Goal: Transaction & Acquisition: Complete application form

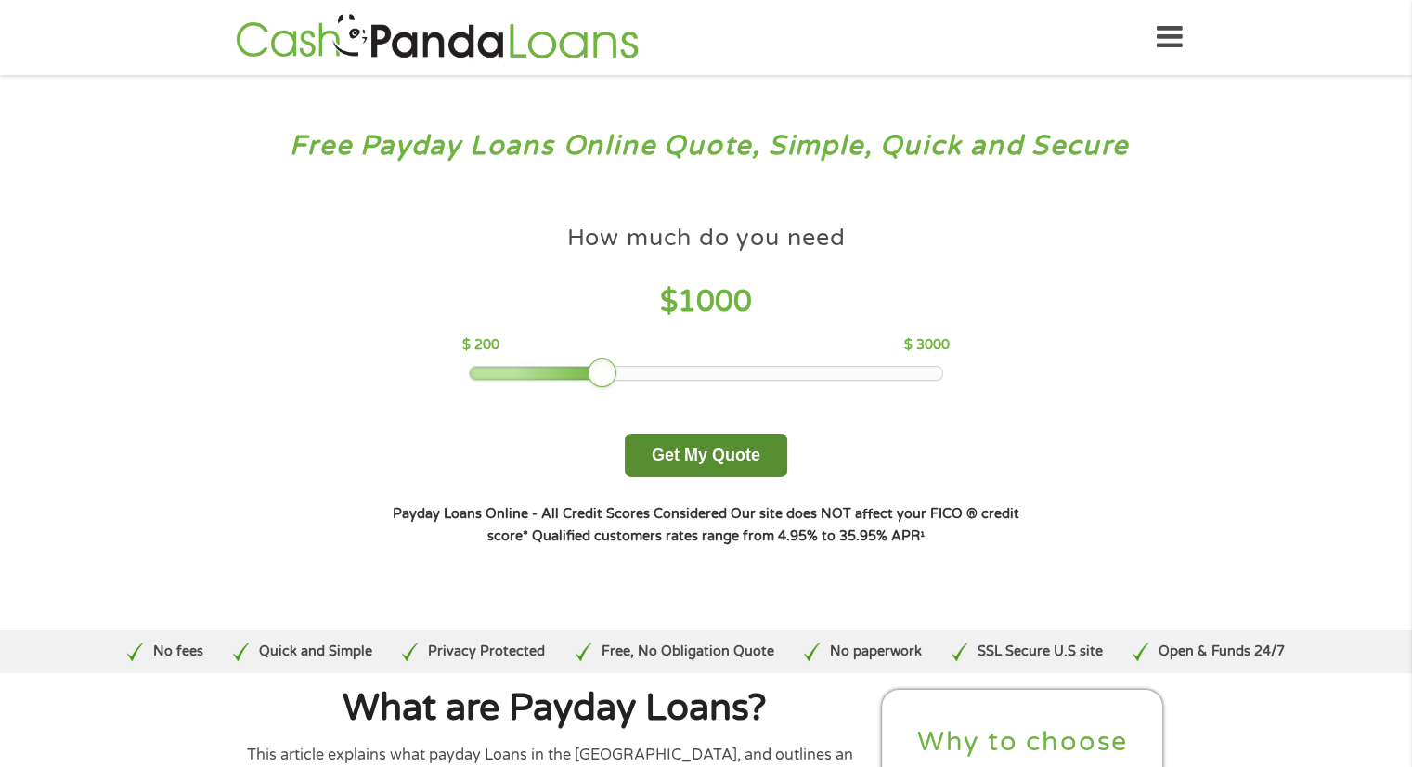
click at [677, 447] on button "Get My Quote" at bounding box center [706, 456] width 162 height 44
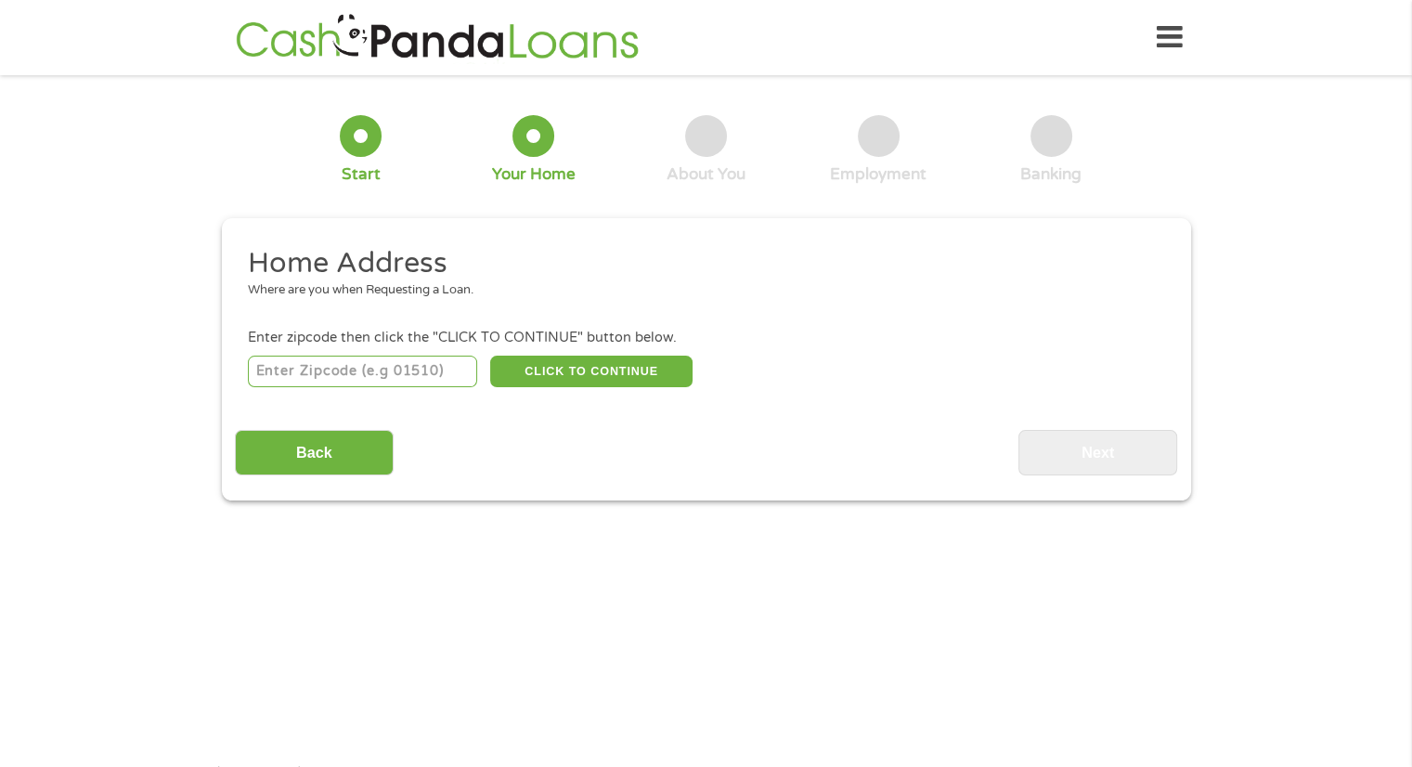
click at [382, 380] on input "number" at bounding box center [362, 372] width 229 height 32
type input "74728"
click at [535, 365] on button "CLICK TO CONTINUE" at bounding box center [591, 372] width 202 height 32
type input "74728"
type input "Broken Bow"
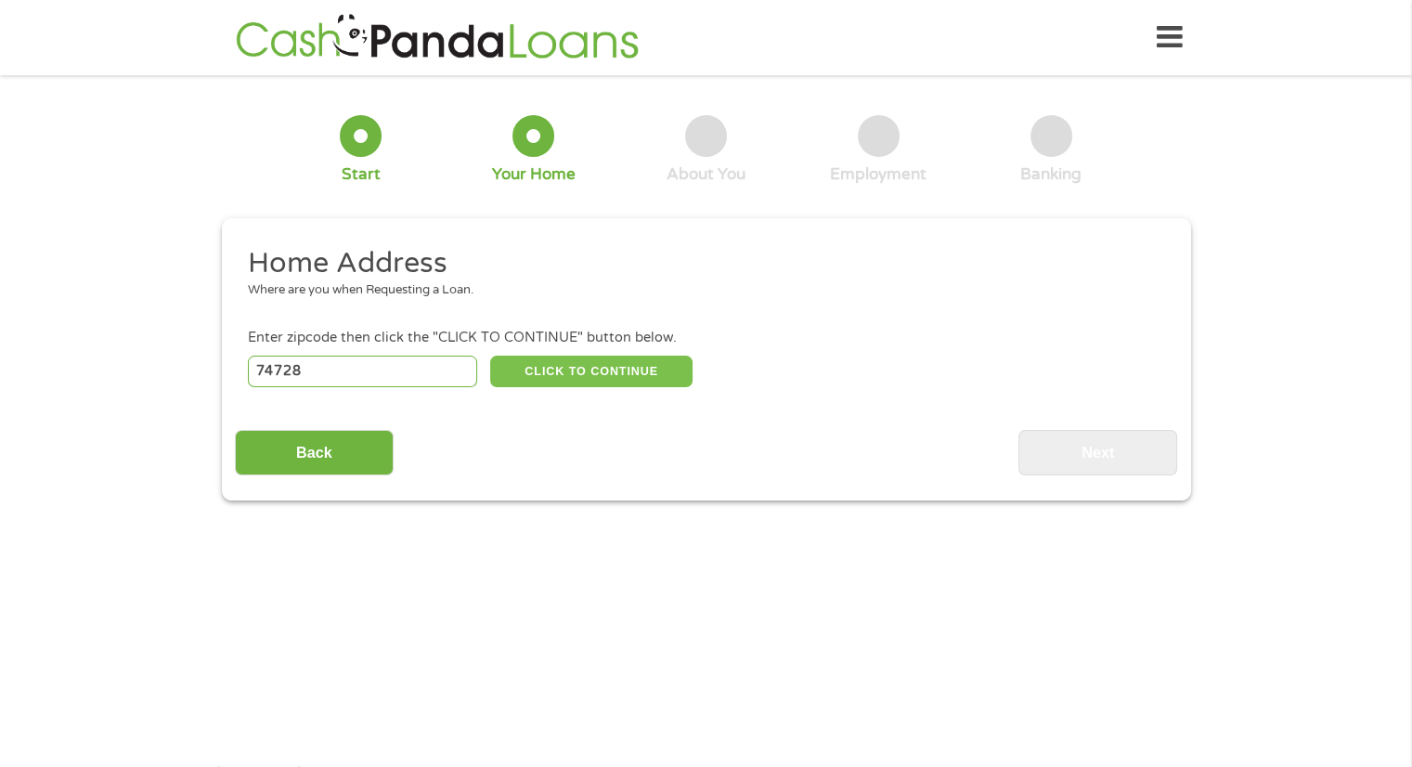
select select "[US_STATE]"
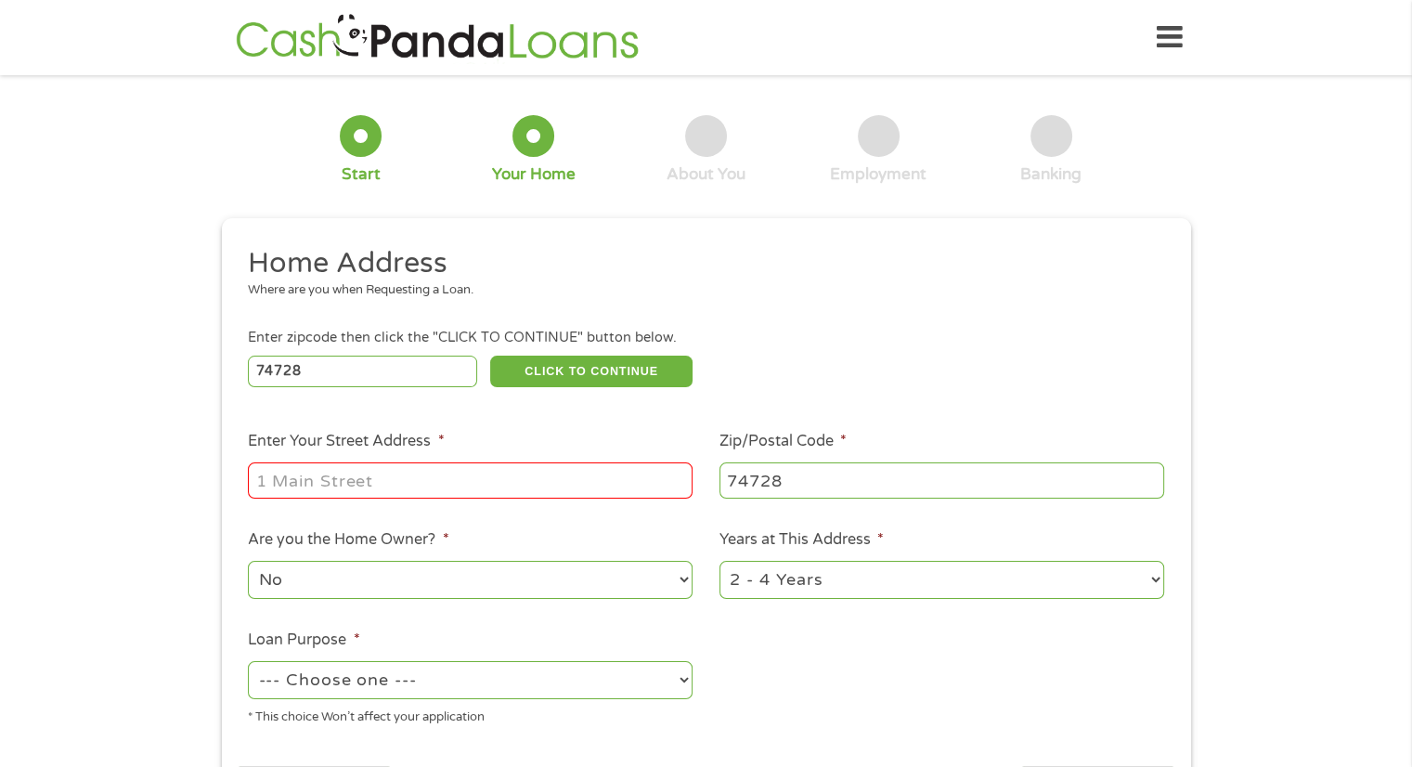
click at [557, 474] on input "Enter Your Street Address *" at bounding box center [470, 479] width 445 height 35
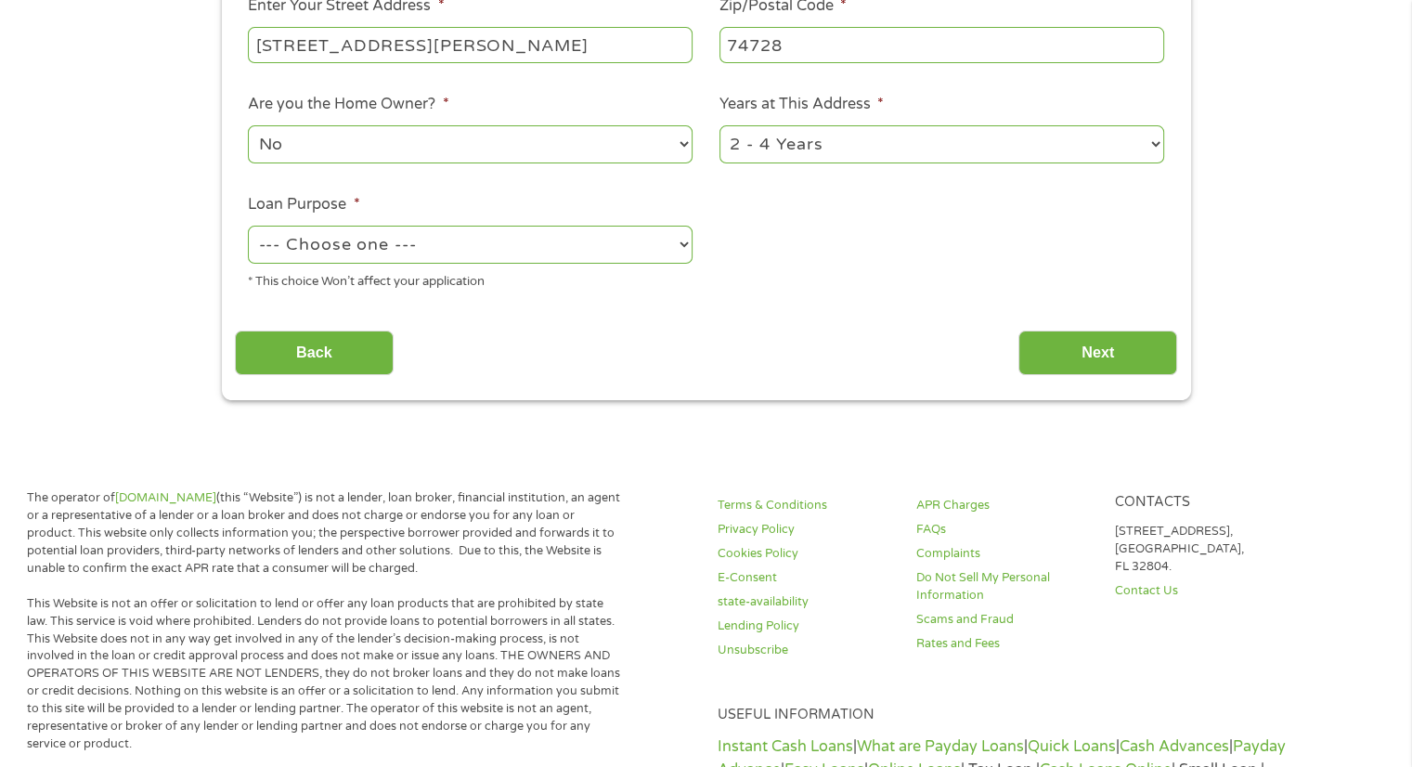
scroll to position [440, 0]
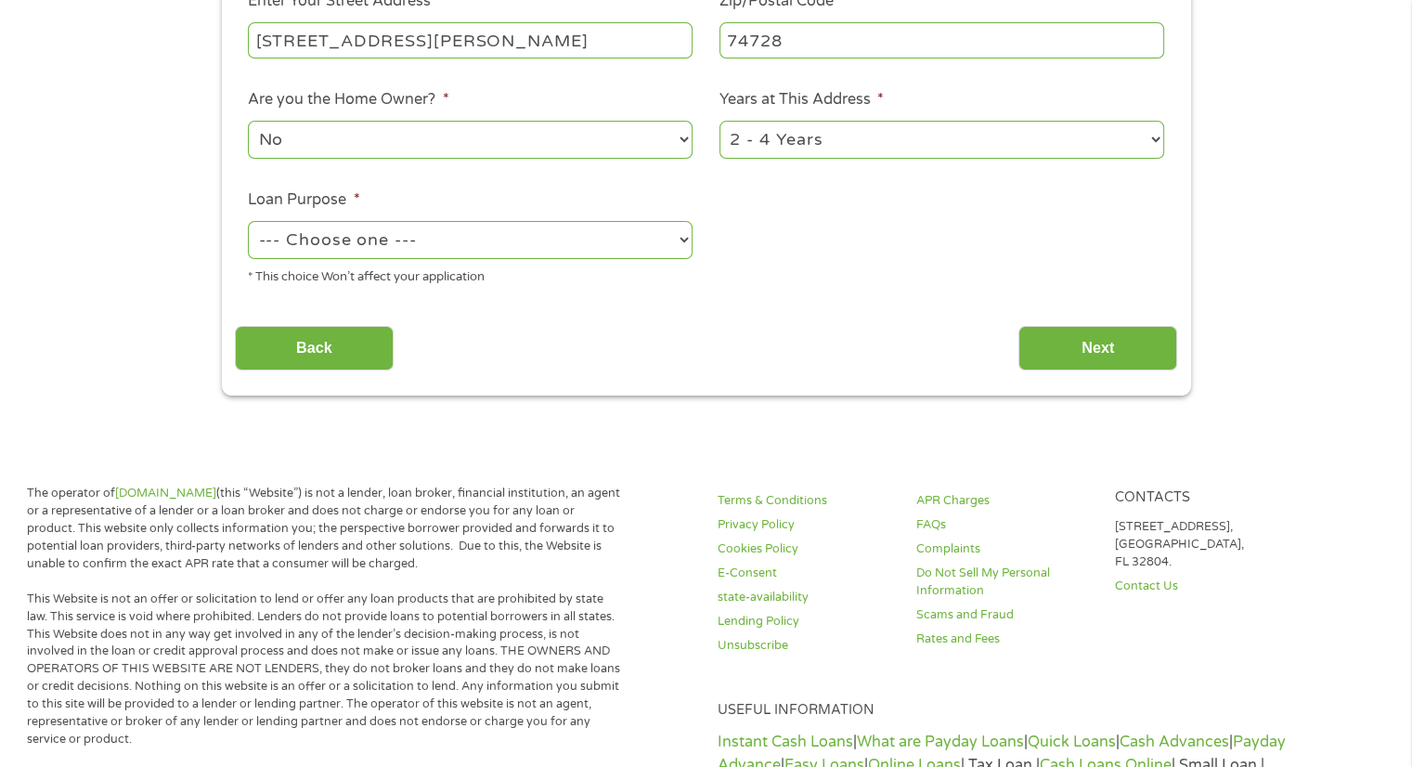
type input "[STREET_ADDRESS][PERSON_NAME]"
click at [873, 125] on select "1 Year or less 1 - 2 Years 2 - 4 Years Over 4 Years" at bounding box center [941, 140] width 445 height 38
select select "12months"
click at [719, 123] on select "1 Year or less 1 - 2 Years 2 - 4 Years Over 4 Years" at bounding box center [941, 140] width 445 height 38
click at [553, 218] on li "Loan Purpose * --- Choose one --- Pay Bills Debt Consolidation Home Improvement…" at bounding box center [471, 237] width 472 height 98
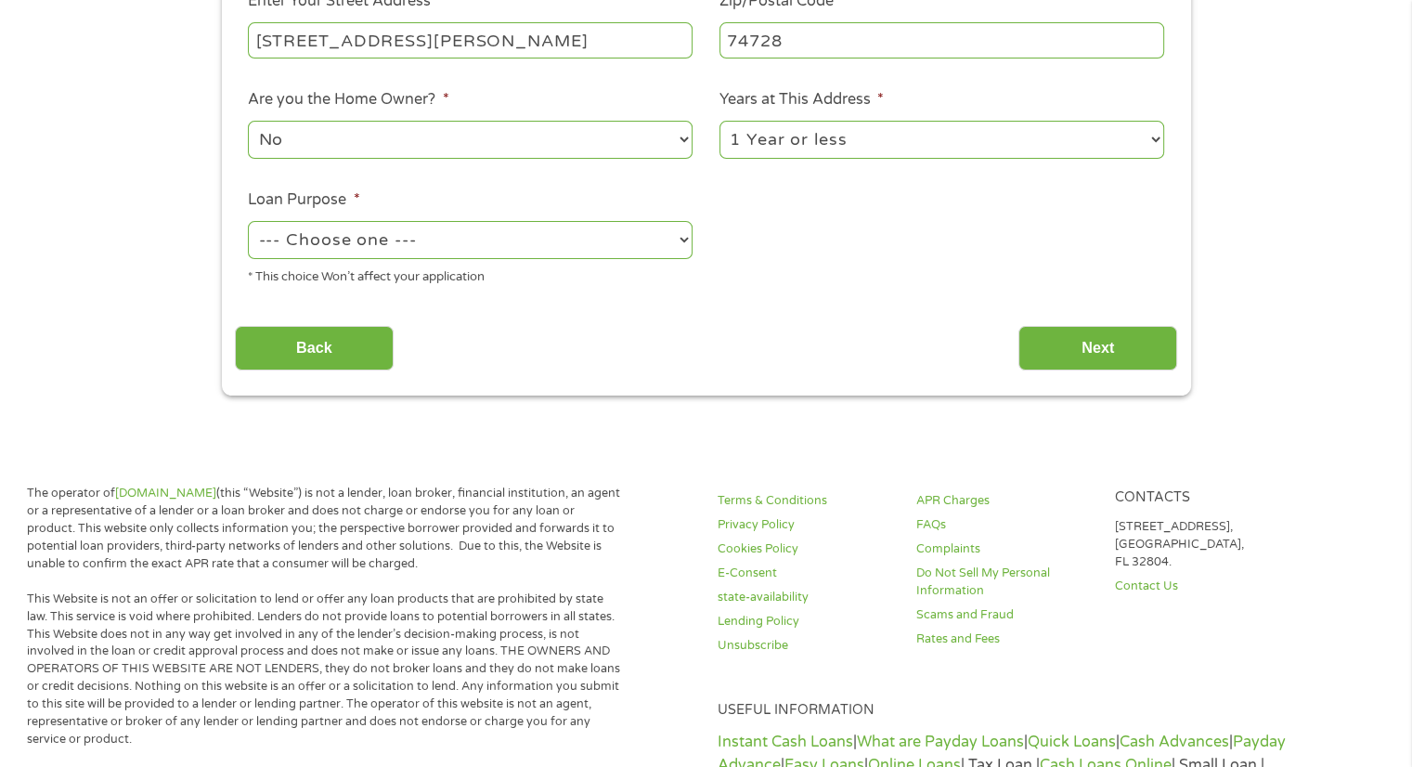
click at [544, 235] on select "--- Choose one --- Pay Bills Debt Consolidation Home Improvement Major Purchase…" at bounding box center [470, 240] width 445 height 38
select select "paybills"
click at [248, 223] on select "--- Choose one --- Pay Bills Debt Consolidation Home Improvement Major Purchase…" at bounding box center [470, 240] width 445 height 38
click at [1040, 348] on input "Next" at bounding box center [1097, 348] width 159 height 45
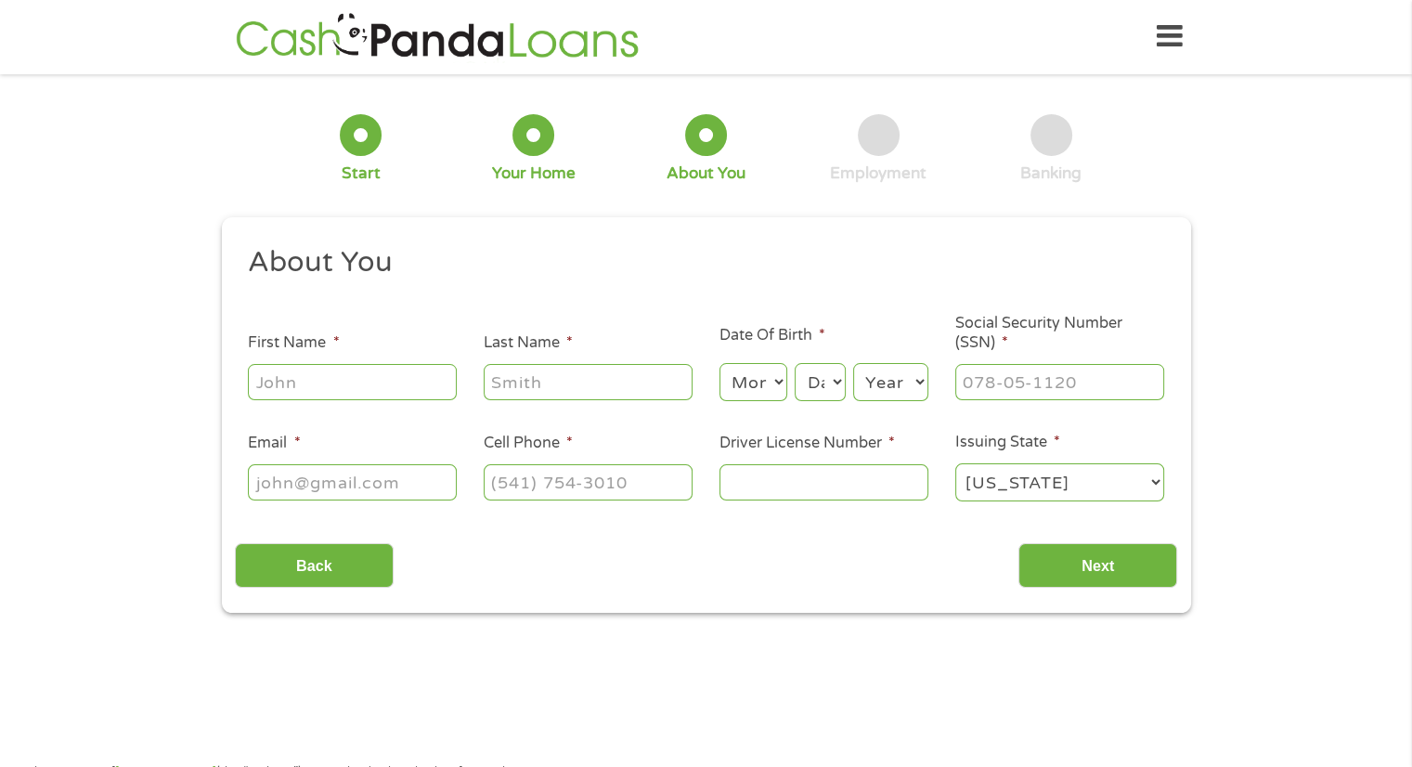
scroll to position [0, 0]
click at [438, 372] on input "First Name *" at bounding box center [352, 382] width 209 height 35
type input "[PERSON_NAME]"
select select "[US_STATE]"
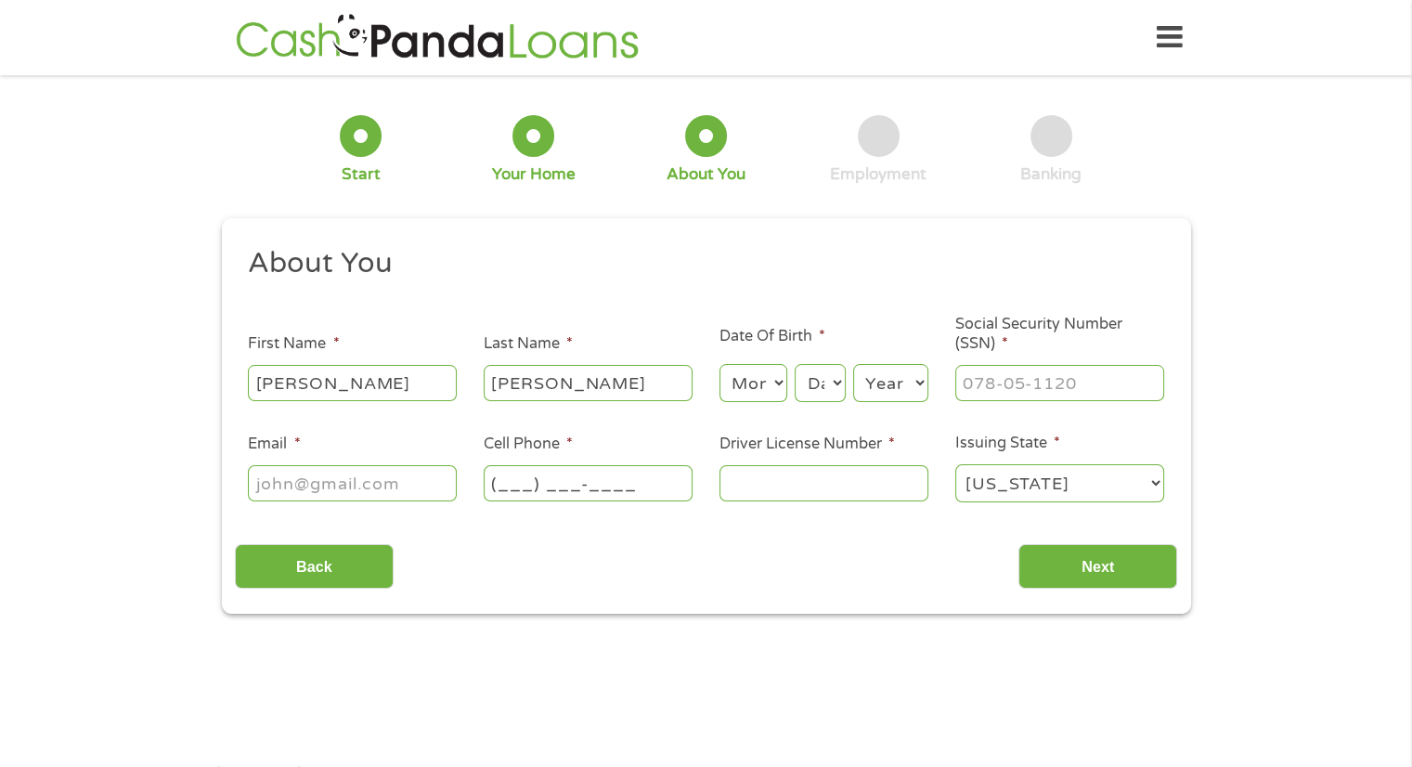
click at [649, 488] on input "(___) ___-____" at bounding box center [588, 482] width 209 height 35
type input "[PHONE_NUMBER]"
click at [334, 476] on input "Email *" at bounding box center [352, 482] width 209 height 35
type input "[EMAIL_ADDRESS][DOMAIN_NAME]"
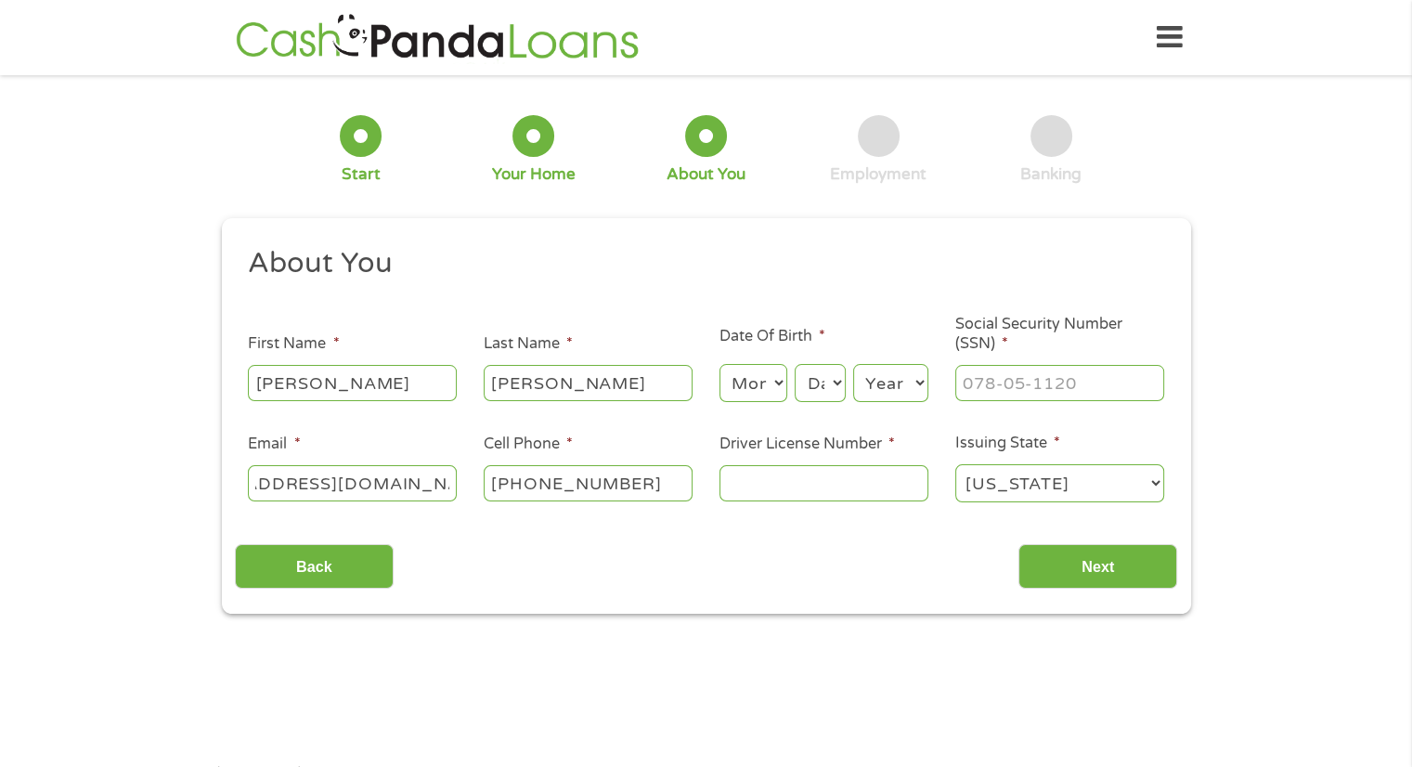
click at [769, 391] on select "Month 1 2 3 4 5 6 7 8 9 10 11 12" at bounding box center [753, 383] width 68 height 38
select select "3"
click at [719, 365] on select "Month 1 2 3 4 5 6 7 8 9 10 11 12" at bounding box center [753, 383] width 68 height 38
click at [822, 393] on select "Day 1 2 3 4 5 6 7 8 9 10 11 12 13 14 15 16 17 18 19 20 21 22 23 24 25 26 27 28 …" at bounding box center [820, 383] width 50 height 38
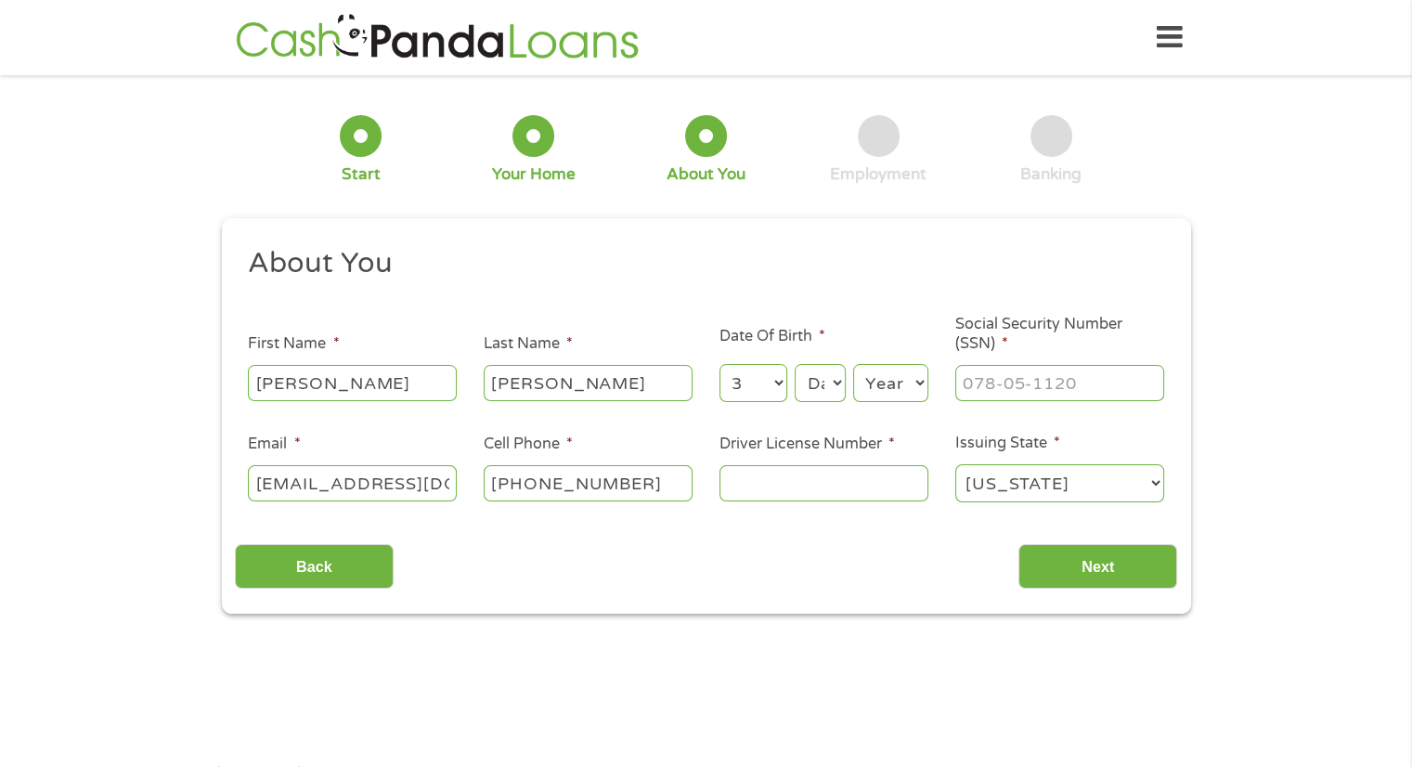
select select "30"
click at [795, 365] on select "Day 1 2 3 4 5 6 7 8 9 10 11 12 13 14 15 16 17 18 19 20 21 22 23 24 25 26 27 28 …" at bounding box center [820, 383] width 50 height 38
click at [890, 391] on select "Year [DATE] 2006 2005 2004 2003 2002 2001 2000 1999 1998 1997 1996 1995 1994 19…" at bounding box center [890, 383] width 75 height 38
select select "2005"
click at [853, 365] on select "Year [DATE] 2006 2005 2004 2003 2002 2001 2000 1999 1998 1997 1996 1995 1994 19…" at bounding box center [890, 383] width 75 height 38
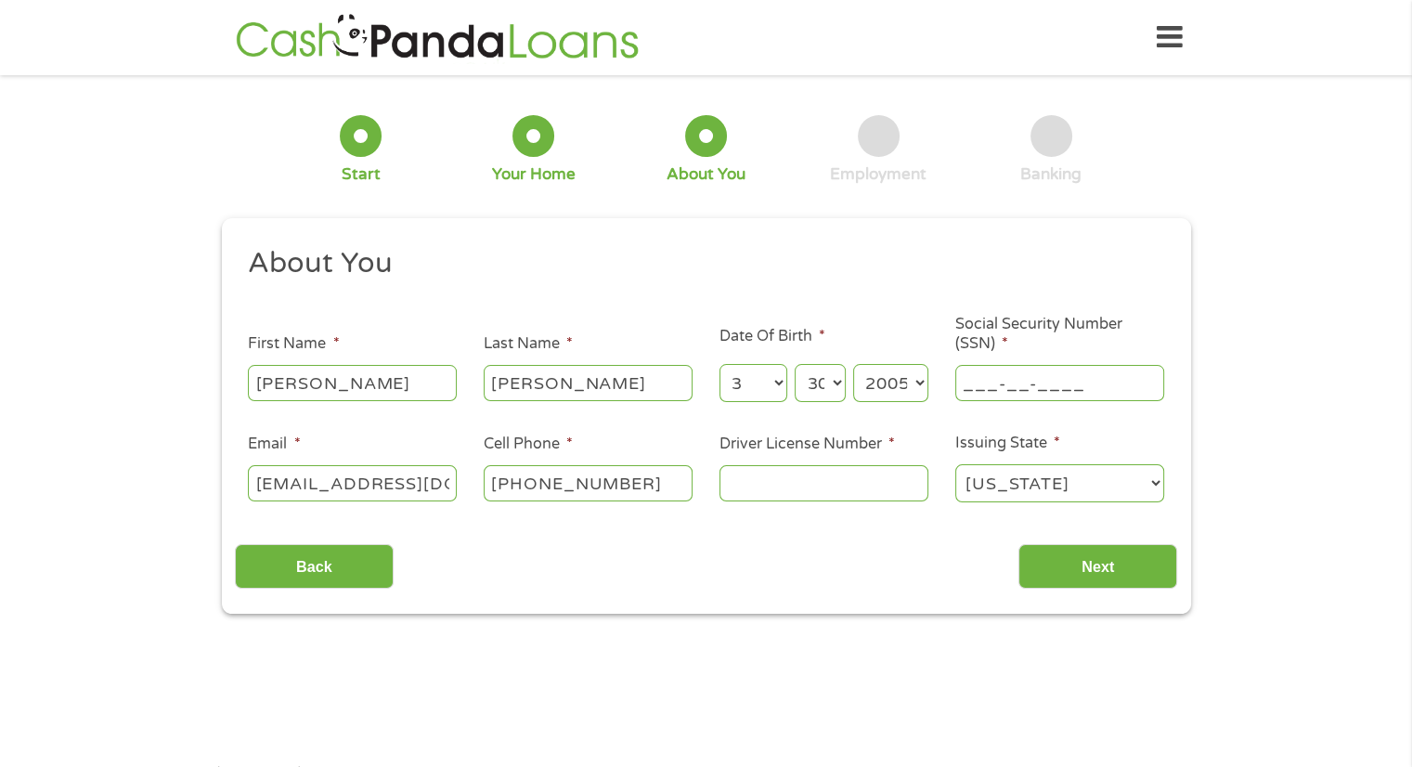
click at [1033, 383] on input "___-__-____" at bounding box center [1059, 382] width 209 height 35
type input "629-96-6230"
click at [874, 468] on input "Driver License Number *" at bounding box center [823, 482] width 209 height 35
type input "49079543"
click at [1131, 525] on div "About You This field is hidden when viewing the form Title * --- Choose one ---…" at bounding box center [706, 417] width 942 height 344
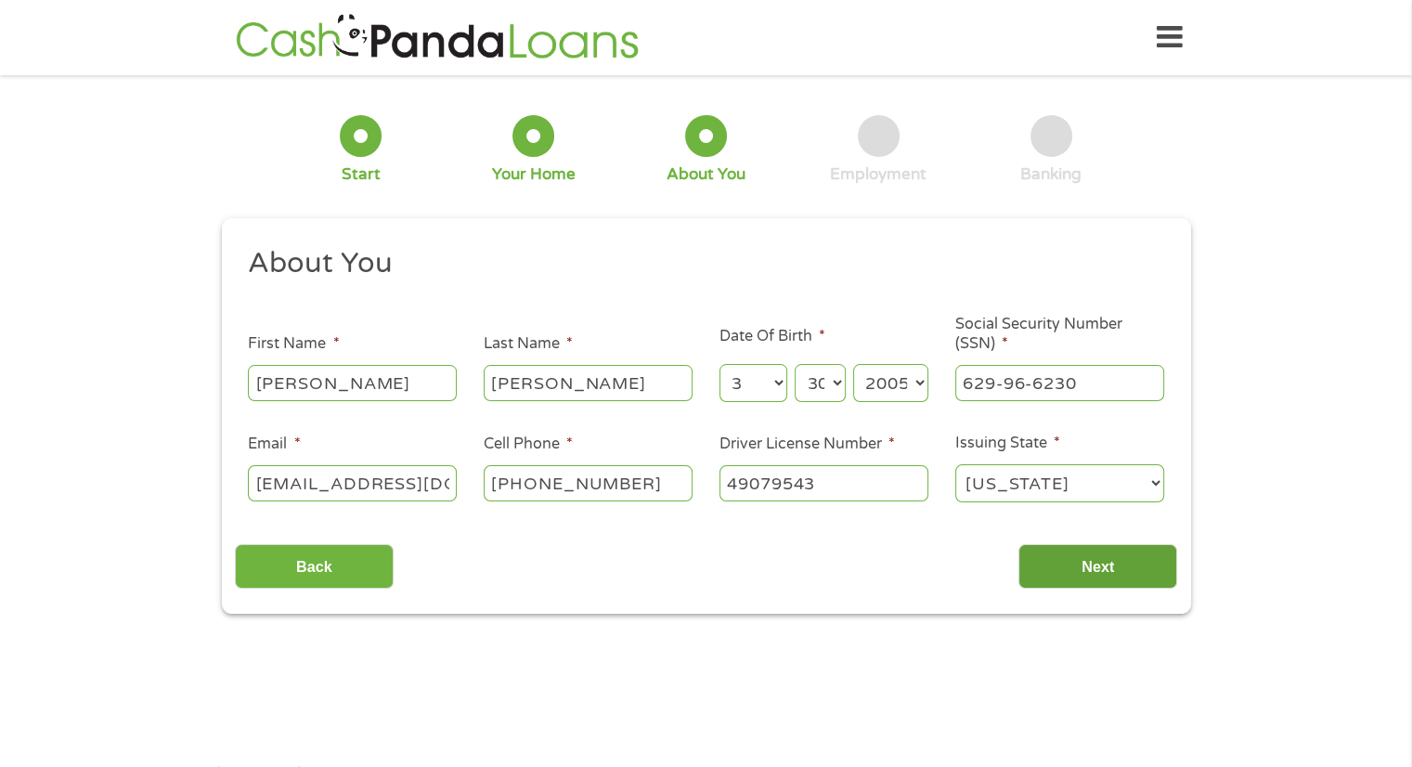
click at [1121, 549] on input "Next" at bounding box center [1097, 566] width 159 height 45
click at [1109, 561] on input "Next" at bounding box center [1097, 566] width 159 height 45
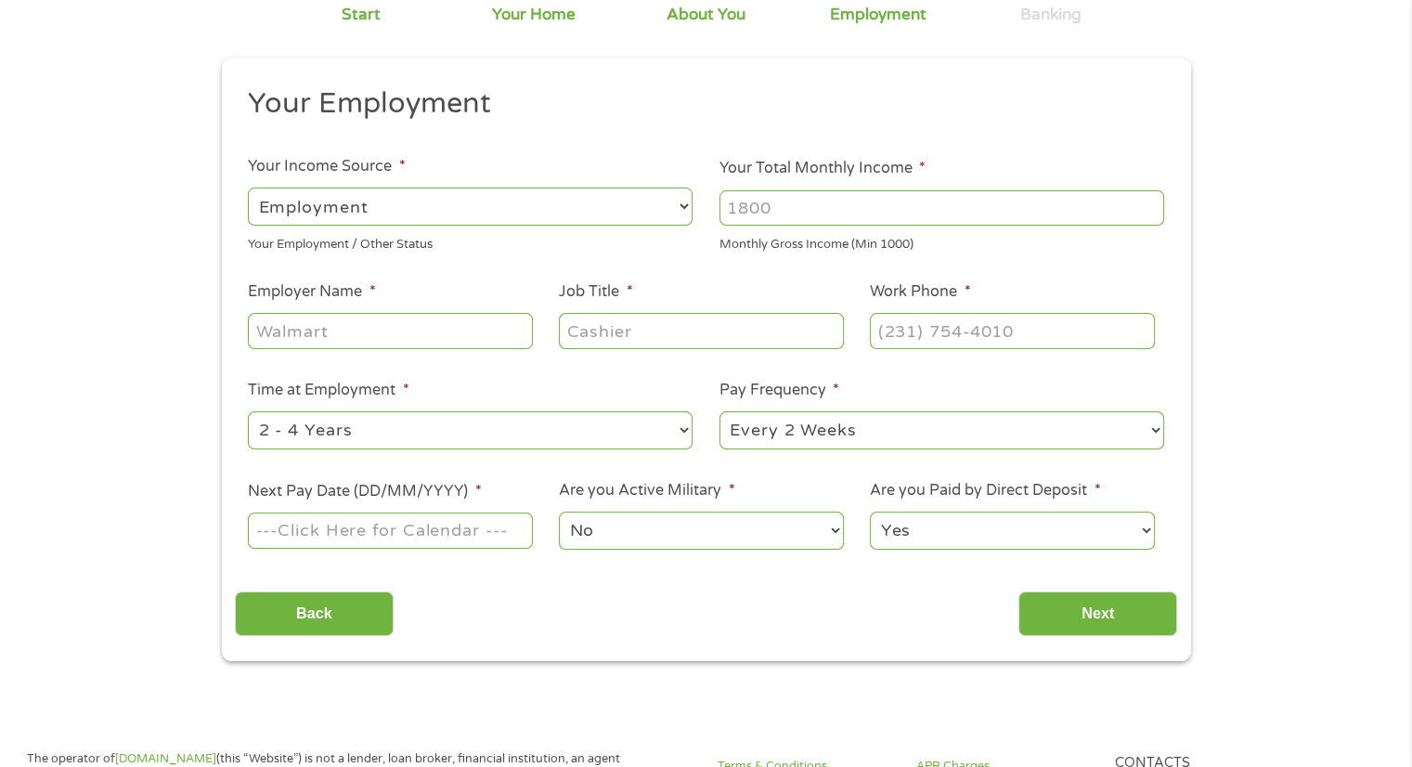
scroll to position [177, 0]
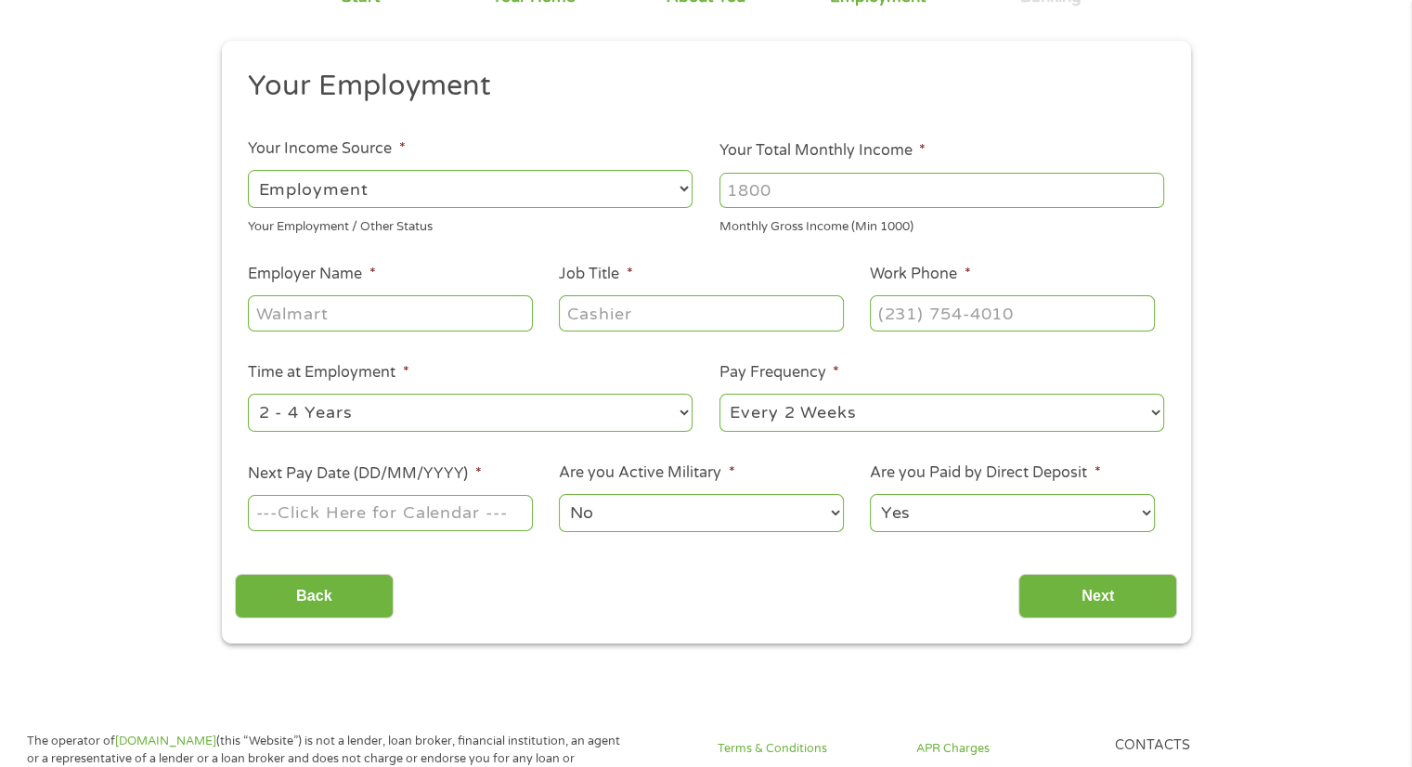
click at [975, 179] on input "Your Total Monthly Income *" at bounding box center [941, 190] width 445 height 35
type input "1000"
click at [486, 193] on select "--- Choose one --- Employment [DEMOGRAPHIC_DATA] Benefits" at bounding box center [470, 189] width 445 height 38
select select "selfEmployed"
click at [248, 170] on select "--- Choose one --- Employment [DEMOGRAPHIC_DATA] Benefits" at bounding box center [470, 189] width 445 height 38
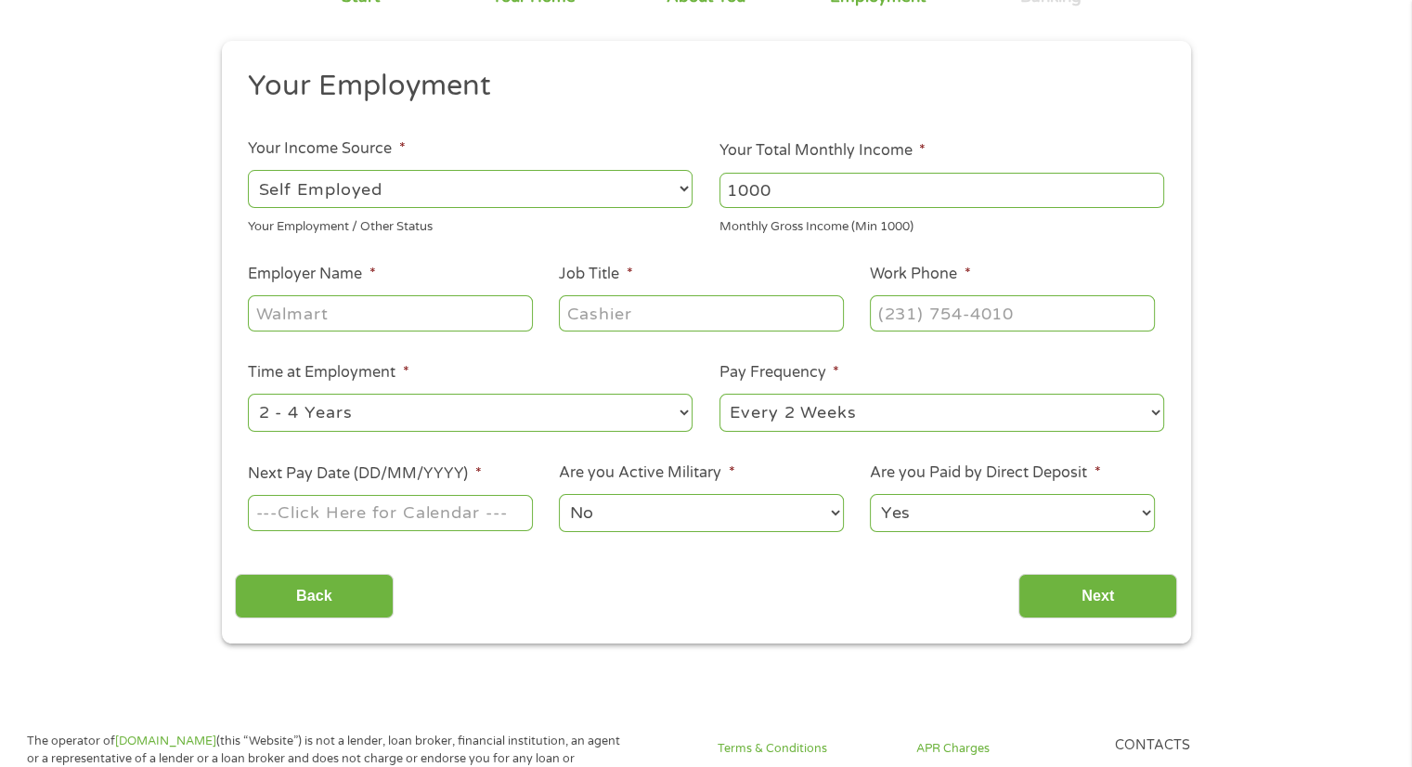
click at [427, 309] on input "Employer Name *" at bounding box center [390, 312] width 284 height 35
type input "Home"
click at [618, 330] on input "Job Title *" at bounding box center [701, 312] width 284 height 35
type input "P"
type input ")"
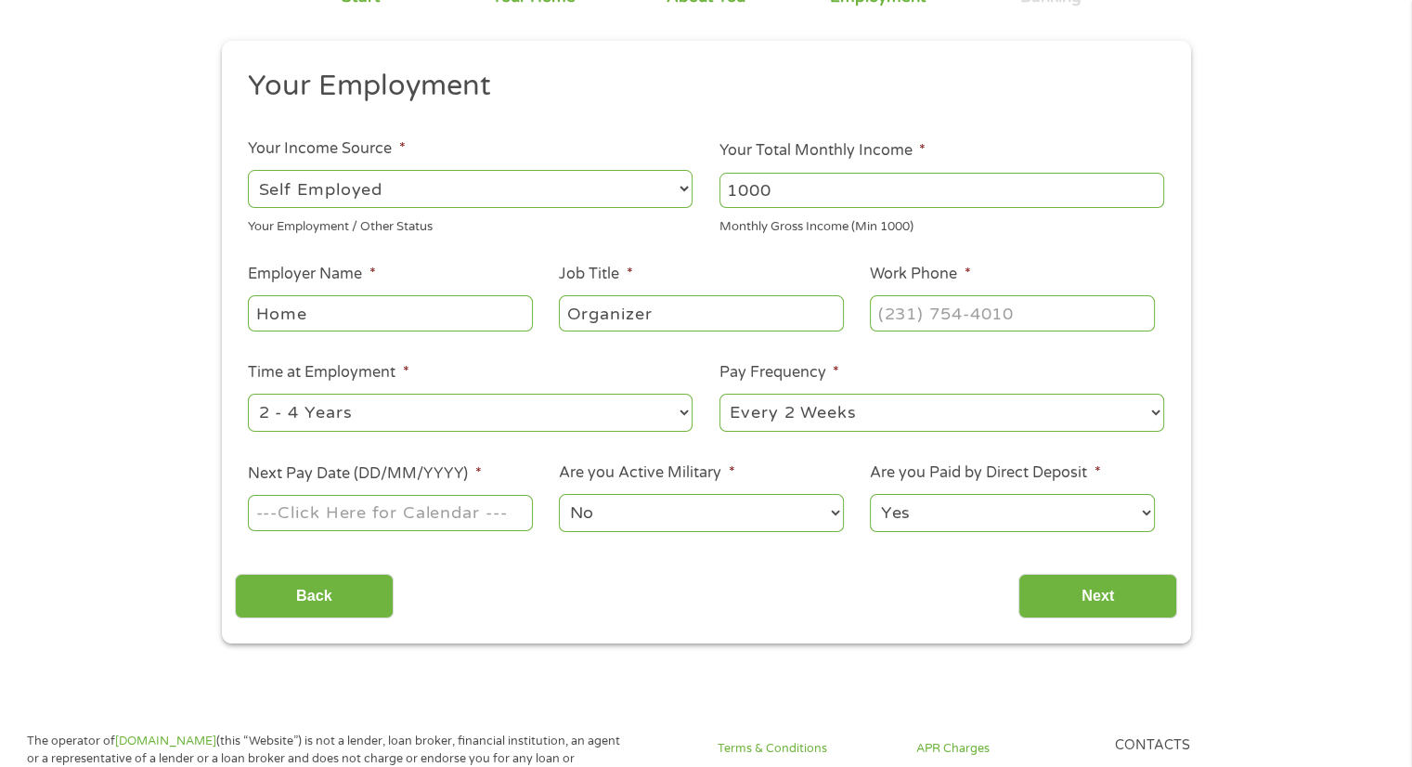
type input "Organizer"
click at [780, 403] on select "--- Choose one --- Every 2 Weeks Every Week Monthly Semi-Monthly" at bounding box center [941, 413] width 445 height 38
select select "monthly"
click at [719, 395] on select "--- Choose one --- Every 2 Weeks Every Week Monthly Semi-Monthly" at bounding box center [941, 413] width 445 height 38
click at [981, 328] on input "(___) ___-____" at bounding box center [1012, 312] width 284 height 35
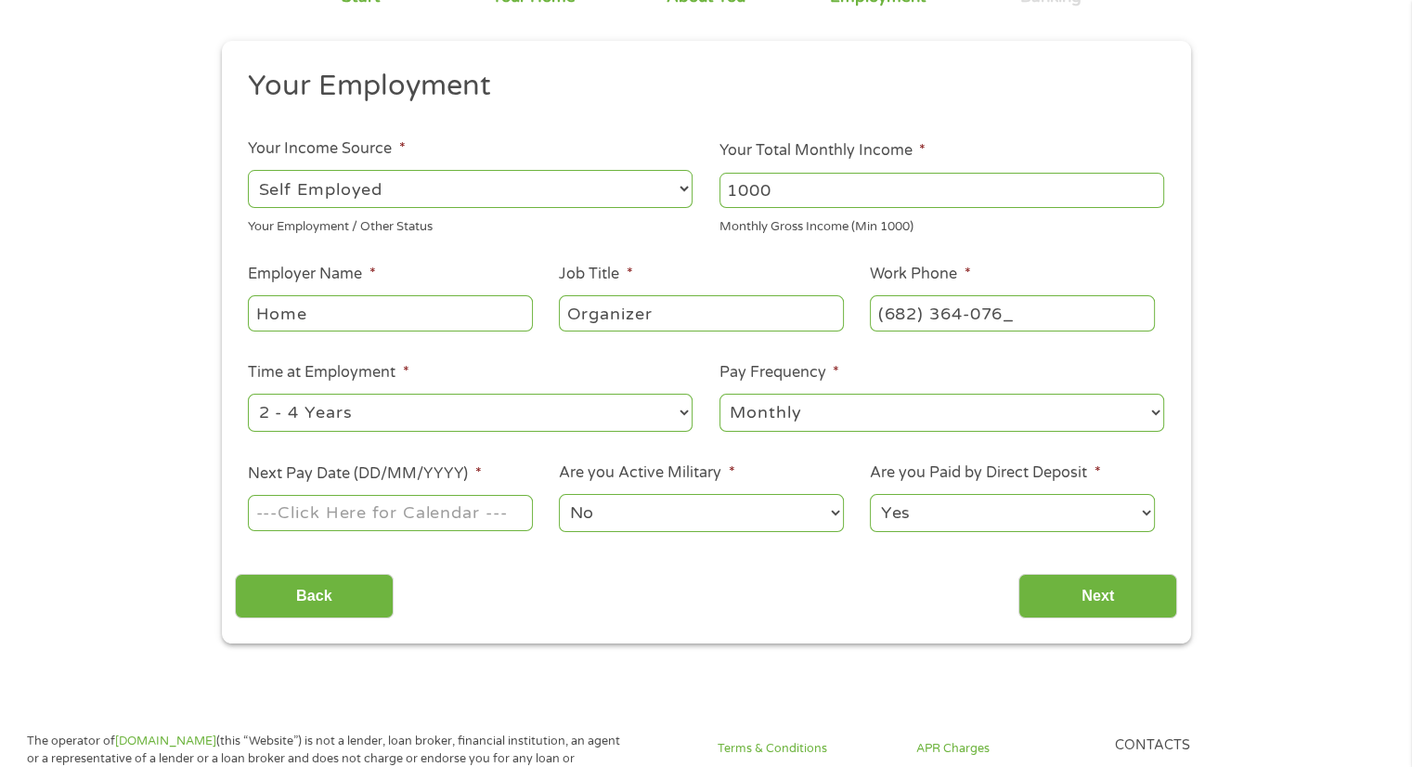
type input "[PHONE_NUMBER]"
click at [524, 399] on select "--- Choose one --- 1 Year or less 1 - 2 Years 2 - 4 Years Over 4 Years" at bounding box center [470, 413] width 445 height 38
select select "12months"
click at [248, 395] on select "--- Choose one --- 1 Year or less 1 - 2 Years 2 - 4 Years Over 4 Years" at bounding box center [470, 413] width 445 height 38
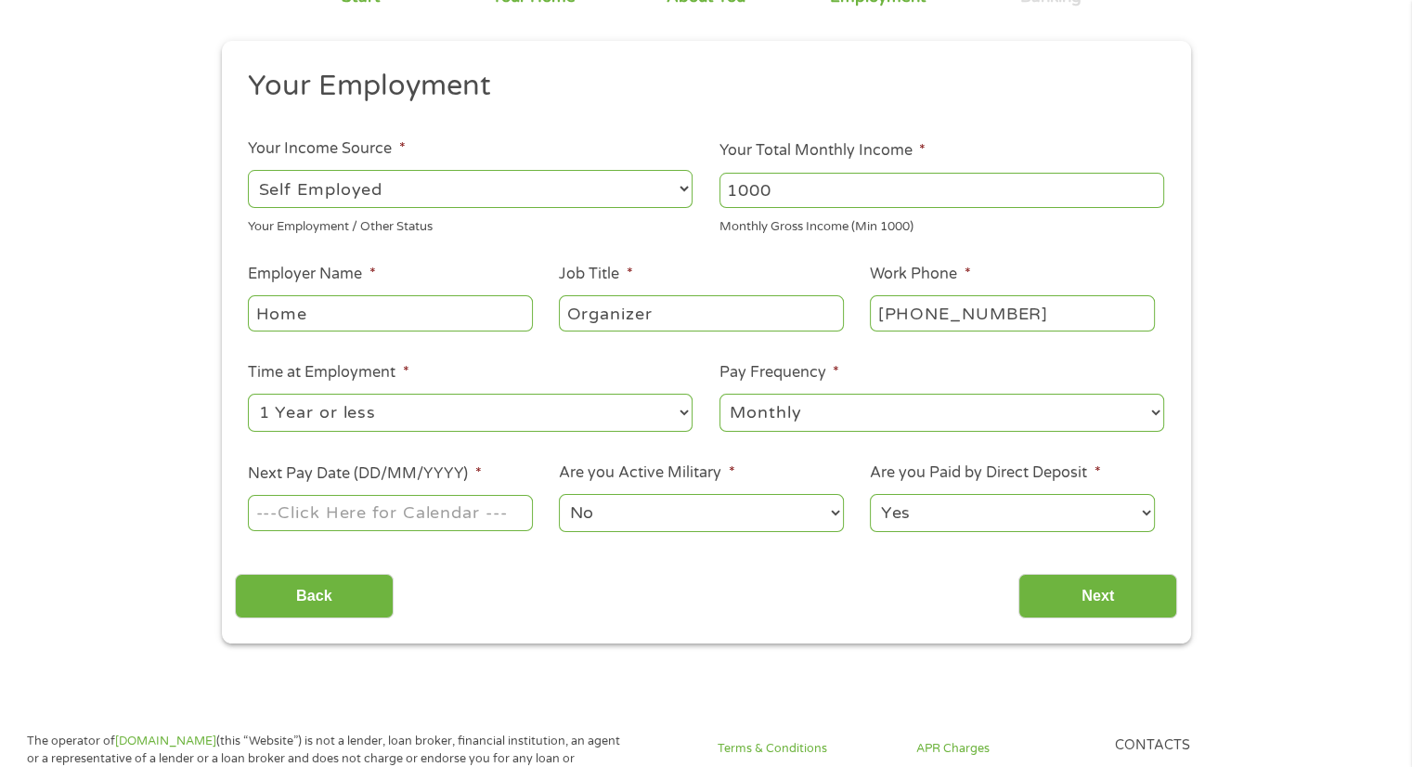
click at [424, 518] on input "Next Pay Date (DD/MM/YYYY) *" at bounding box center [390, 512] width 284 height 35
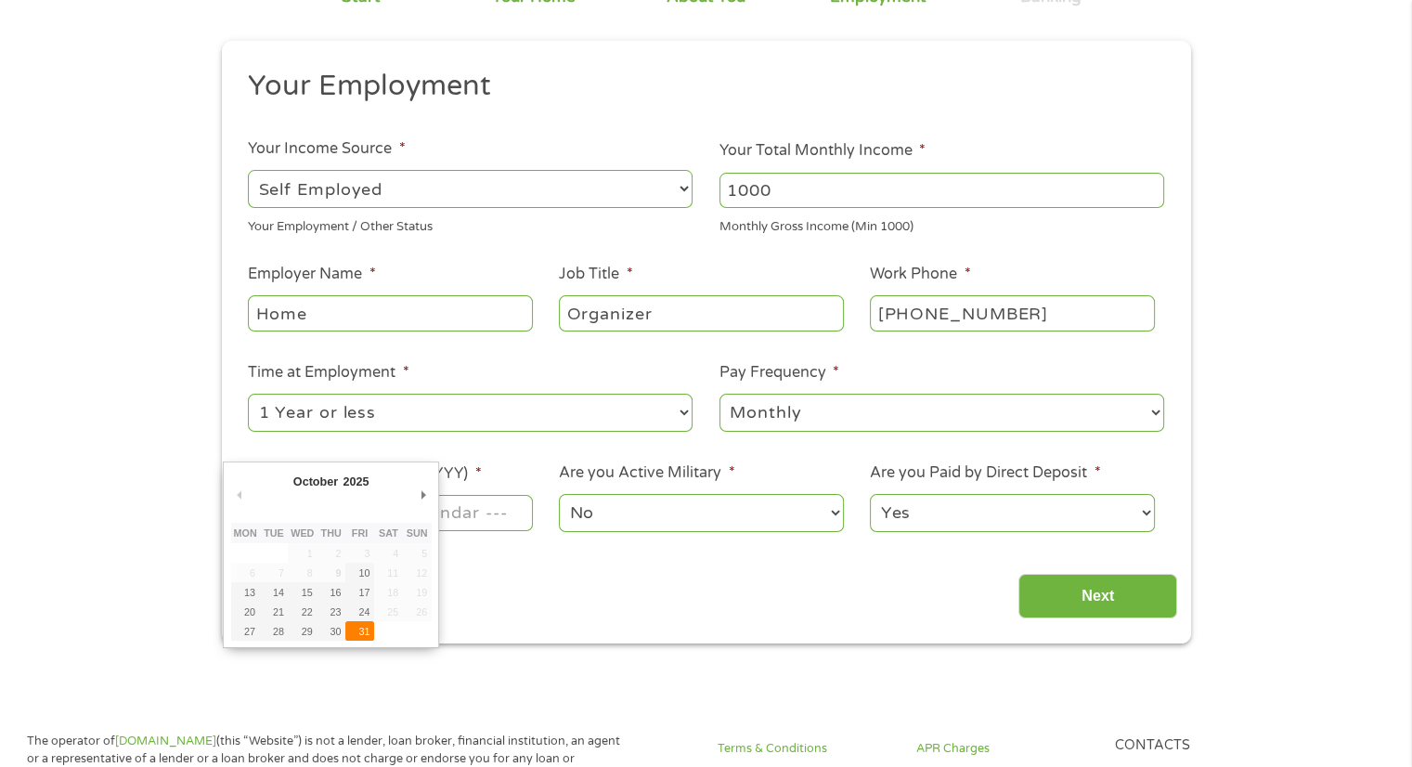
type input "[DATE]"
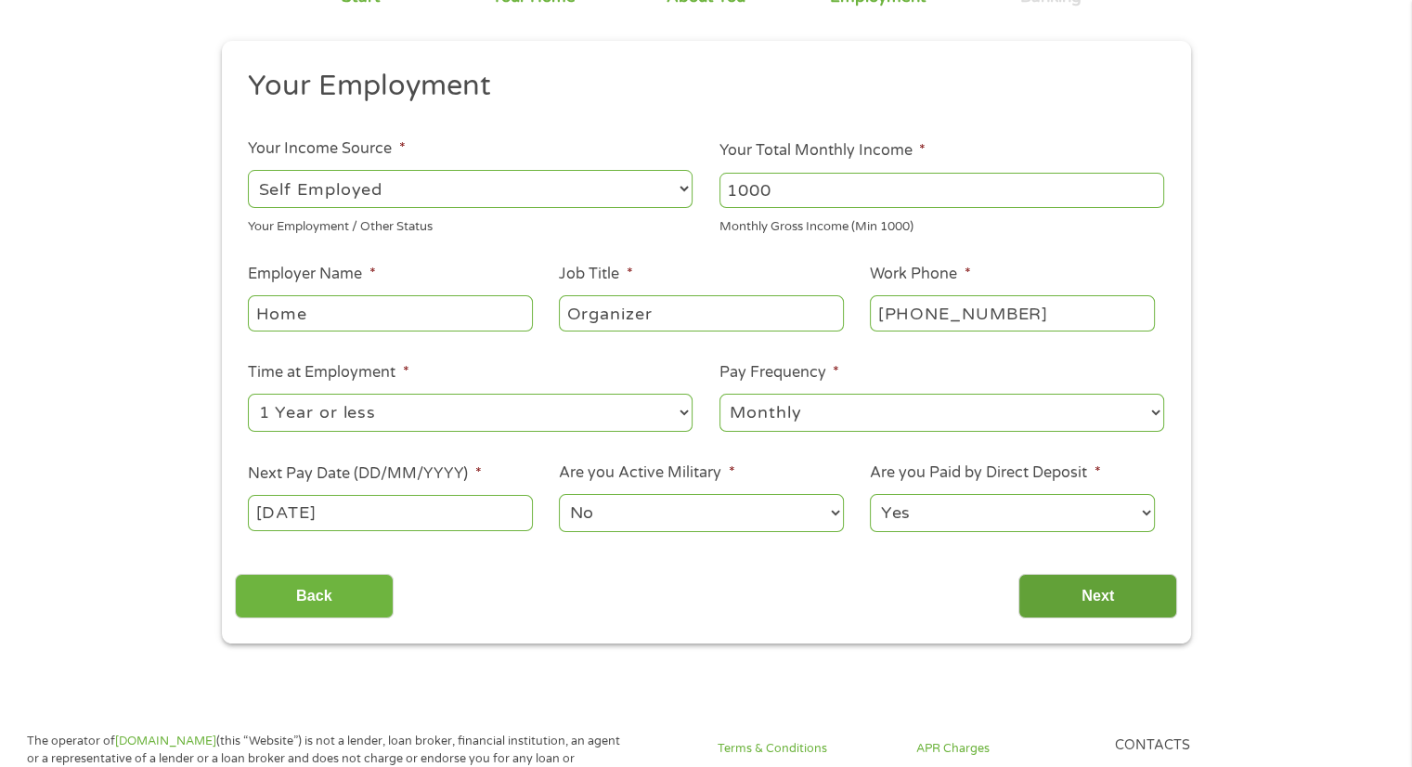
click at [1053, 588] on input "Next" at bounding box center [1097, 596] width 159 height 45
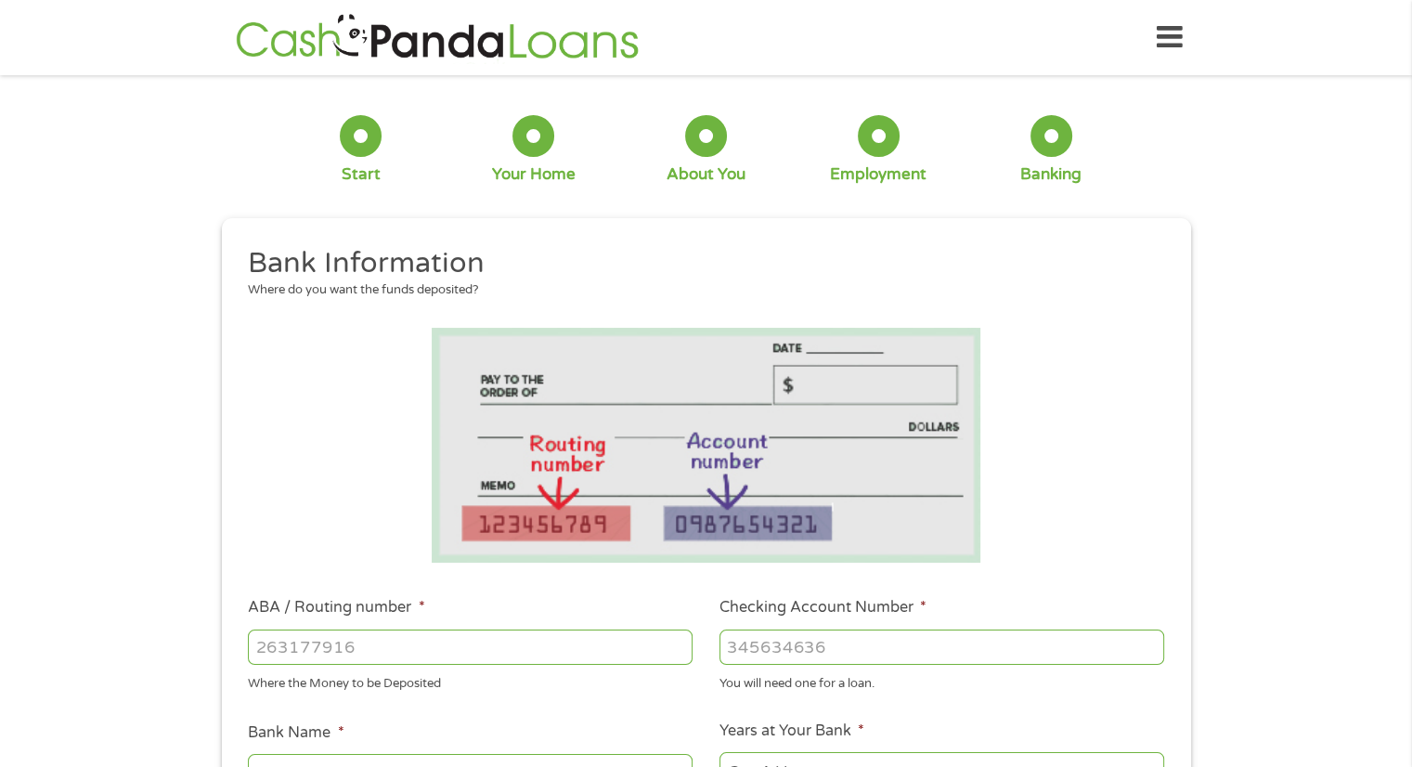
scroll to position [0, 0]
click at [1399, 201] on div "1 Start 2 Your Home 3 About You 4 Employment 5 Banking 6 This field is hidden w…" at bounding box center [706, 676] width 1412 height 1177
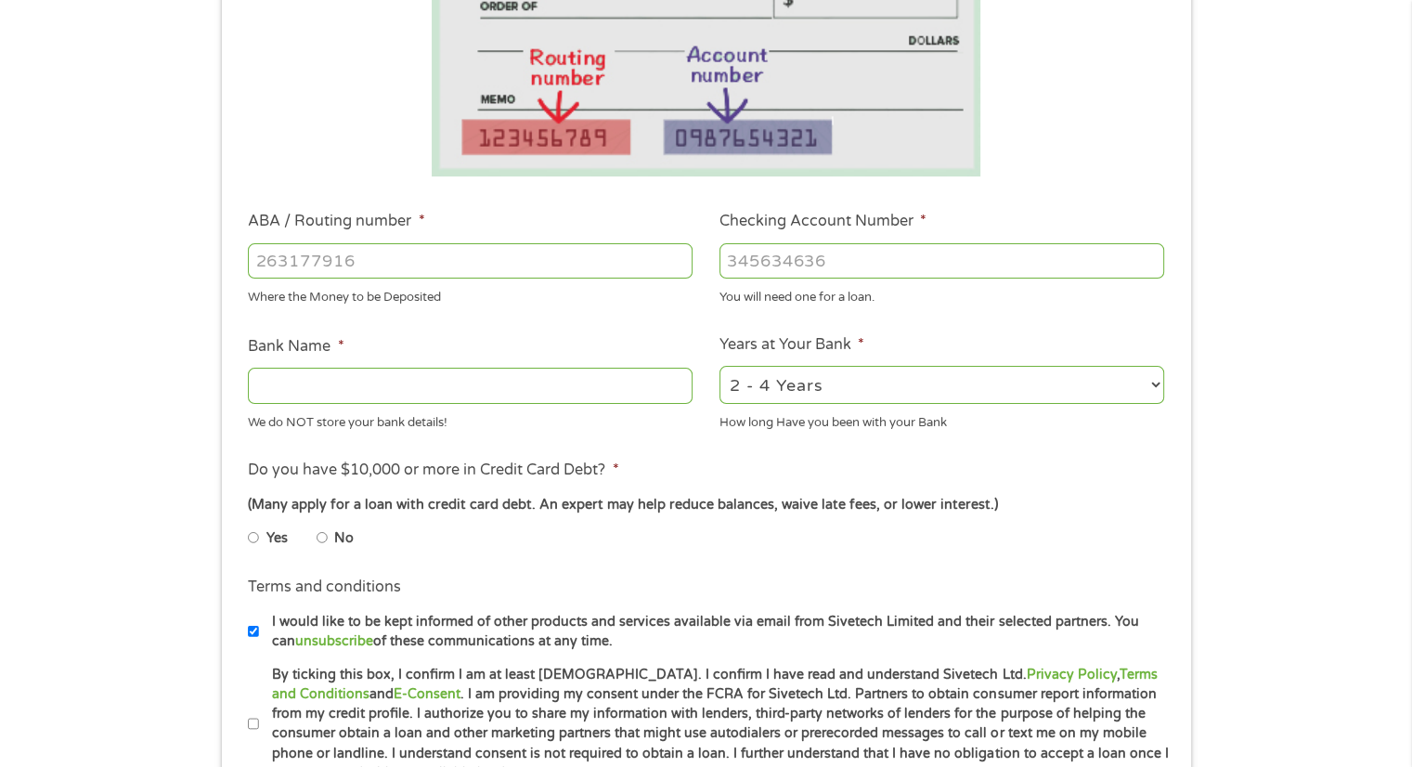
scroll to position [426, 0]
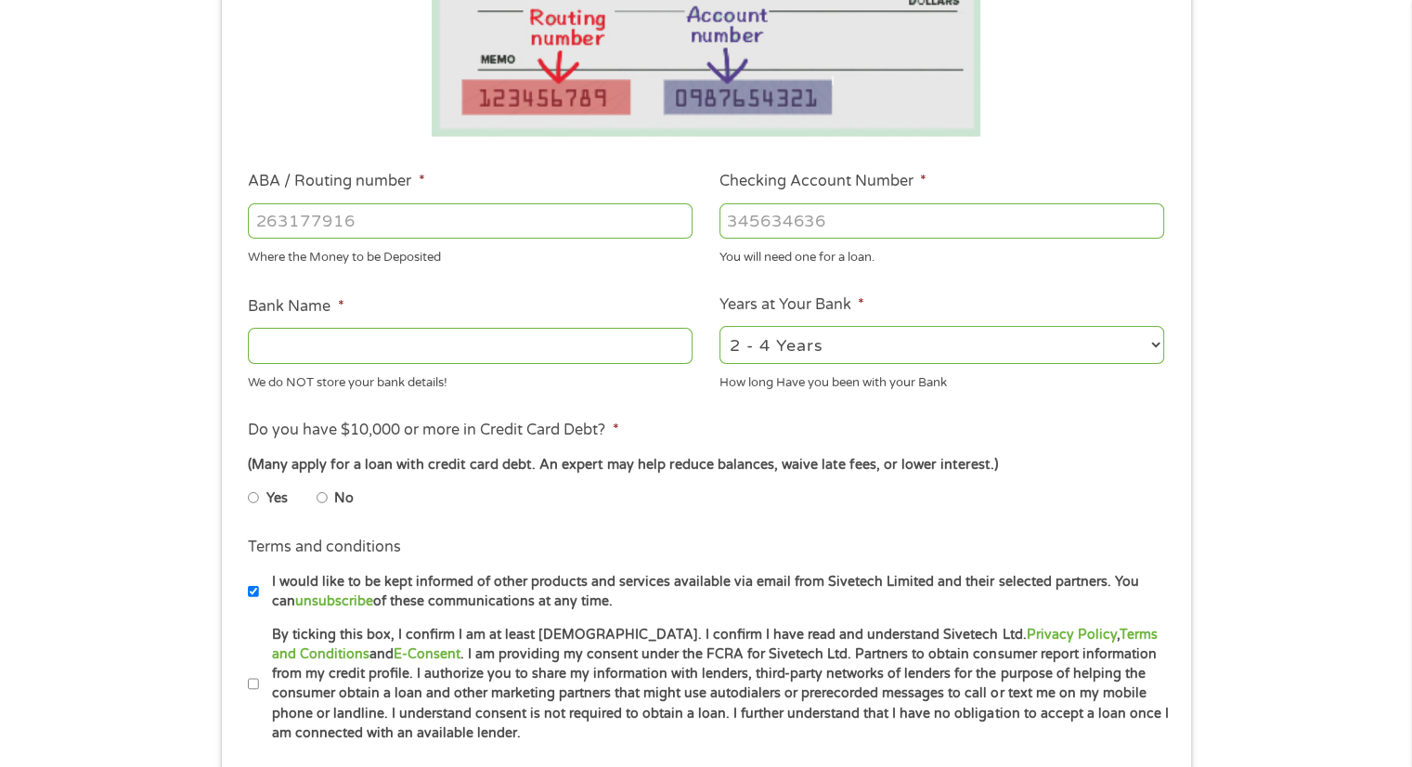
click at [317, 491] on input "No" at bounding box center [322, 498] width 11 height 30
radio input "true"
click at [781, 350] on select "2 - 4 Years 6 - 12 Months 1 - 2 Years Over 4 Years" at bounding box center [941, 345] width 445 height 38
click at [719, 327] on select "2 - 4 Years 6 - 12 Months 1 - 2 Years Over 4 Years" at bounding box center [941, 345] width 445 height 38
click at [803, 350] on select "2 - 4 Years 6 - 12 Months 1 - 2 Years Over 4 Years" at bounding box center [941, 345] width 445 height 38
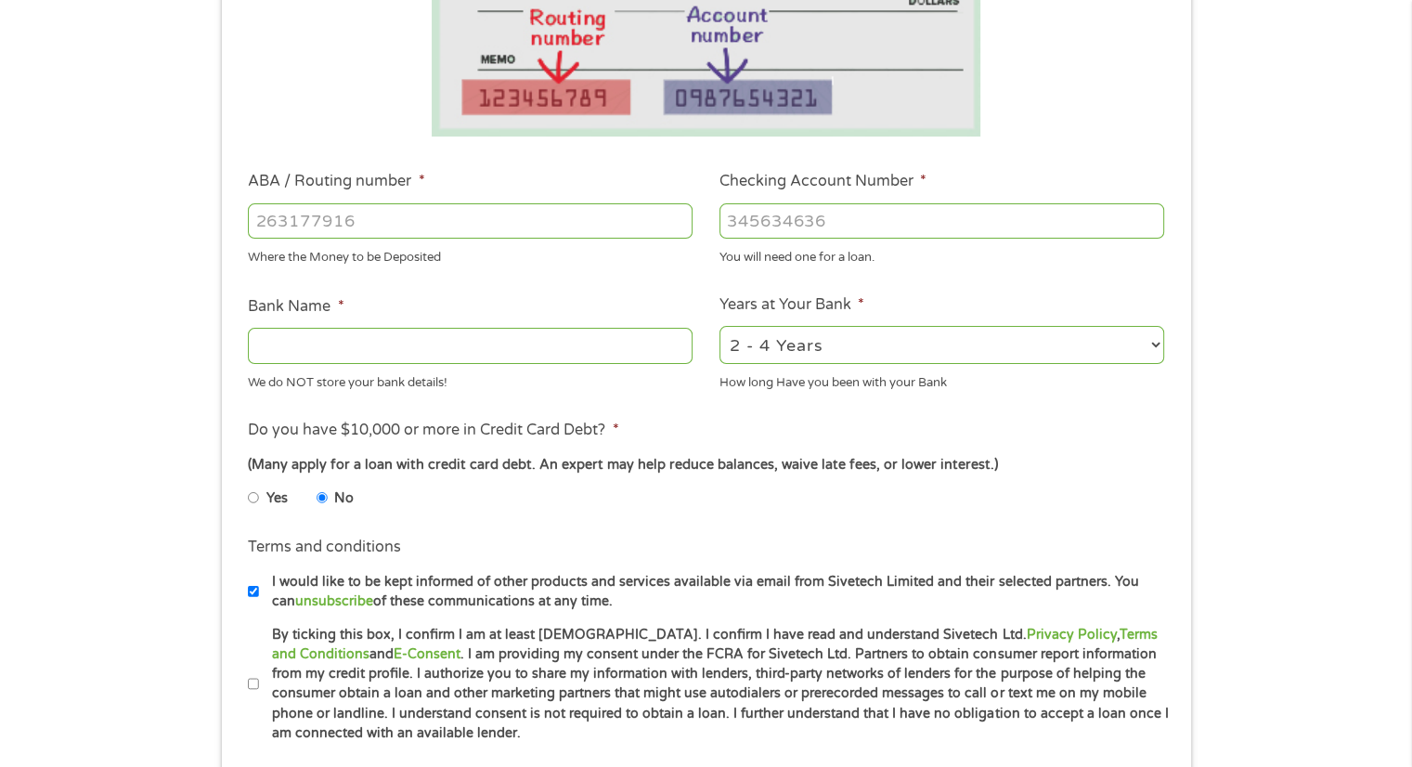
select select "24months"
click at [719, 327] on select "2 - 4 Years 6 - 12 Months 1 - 2 Years Over 4 Years" at bounding box center [941, 345] width 445 height 38
click at [435, 339] on input "Bank Name *" at bounding box center [470, 345] width 445 height 35
type input "BankMobile Vibe"
click at [387, 232] on input "ABA / Routing number *" at bounding box center [470, 220] width 445 height 35
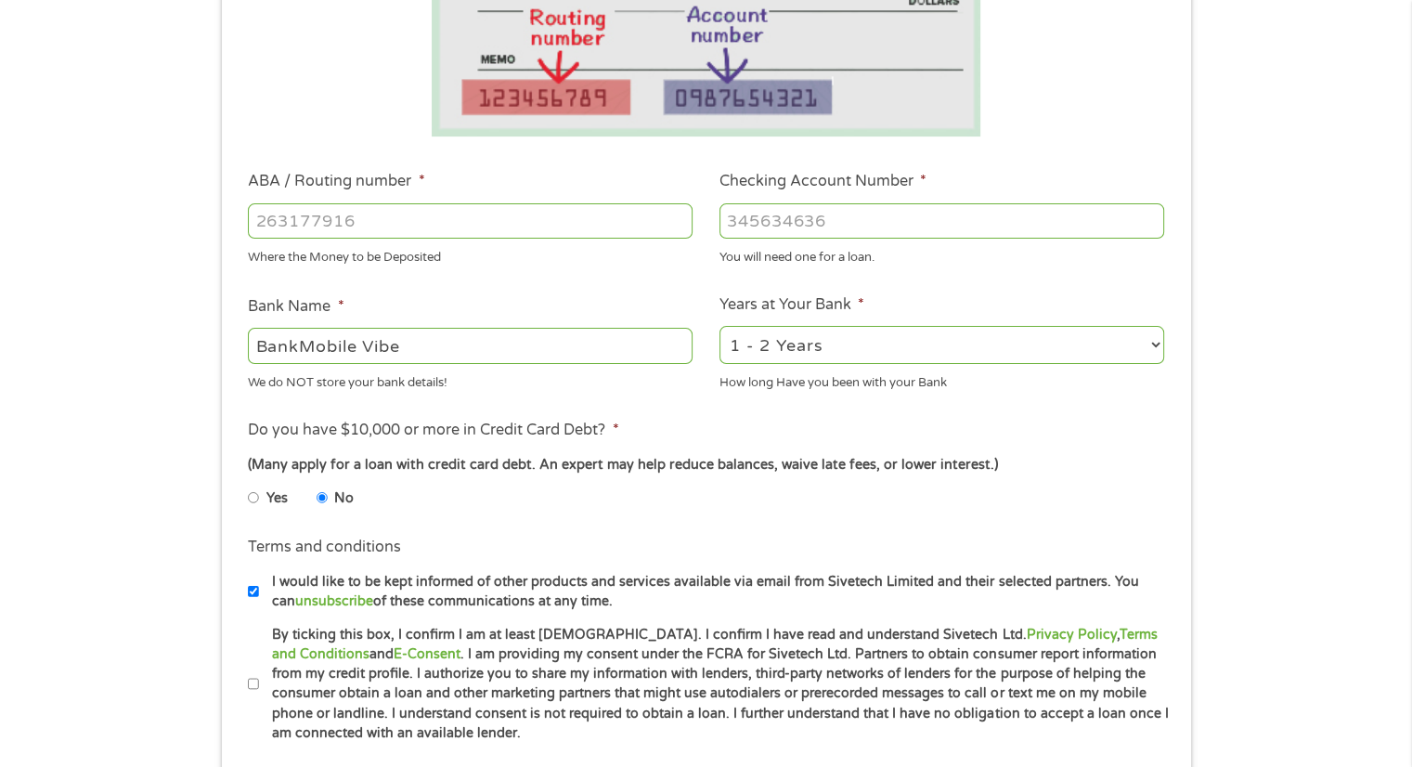
click at [346, 235] on input "ABA / Routing number *" at bounding box center [470, 220] width 445 height 35
type input "113024588"
click at [873, 214] on input "Checking Account Number *" at bounding box center [941, 220] width 445 height 35
type input "WEX BANK"
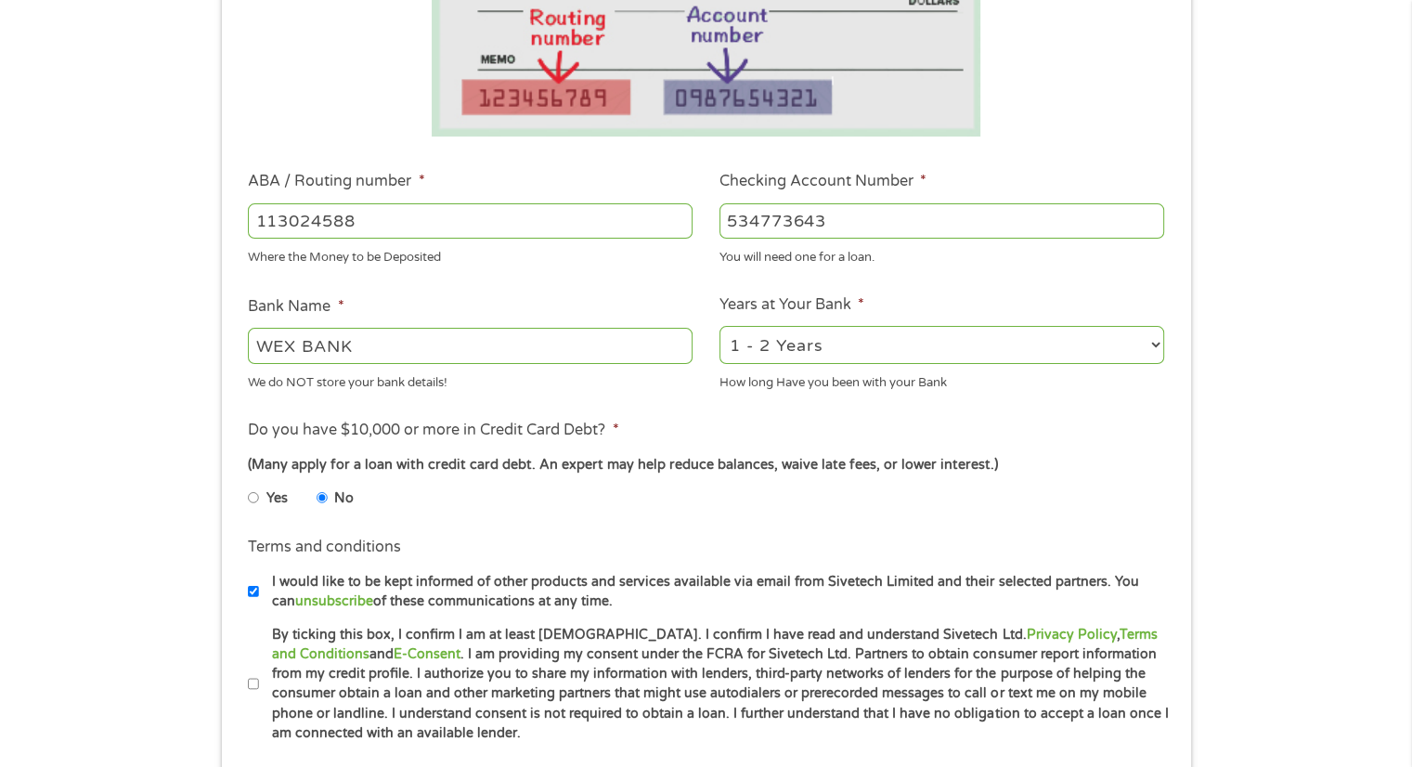
type input "534773643"
click at [1394, 312] on div "1 Start 2 Your Home 3 About You 4 Employment 5 Banking 6 This field is hidden w…" at bounding box center [706, 250] width 1412 height 1177
click at [523, 328] on input "WEX BANK" at bounding box center [470, 345] width 445 height 35
type input "W"
type input "BankMobile Vibe"
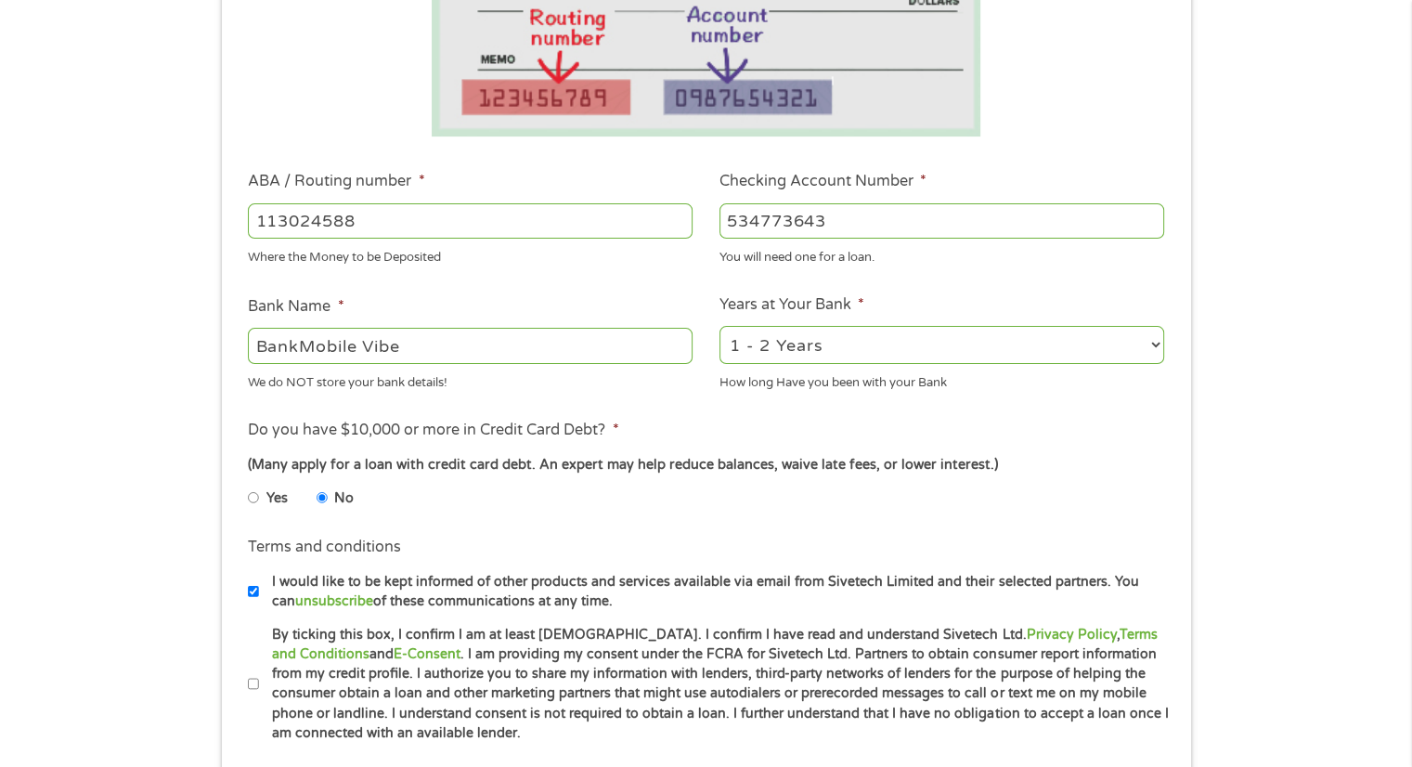
click at [1136, 464] on div "(Many apply for a loan with credit card debt. An expert may help reduce balance…" at bounding box center [705, 465] width 915 height 20
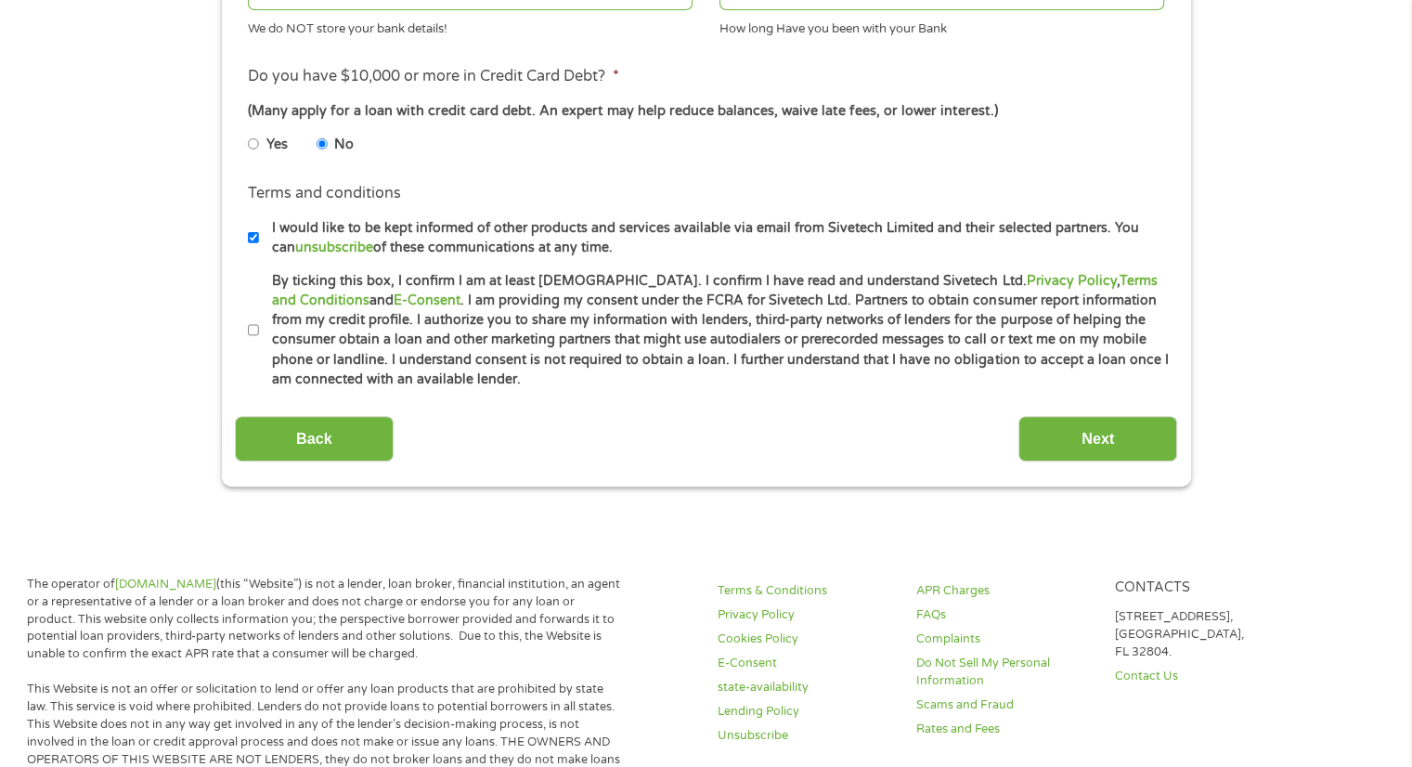
scroll to position [693, 0]
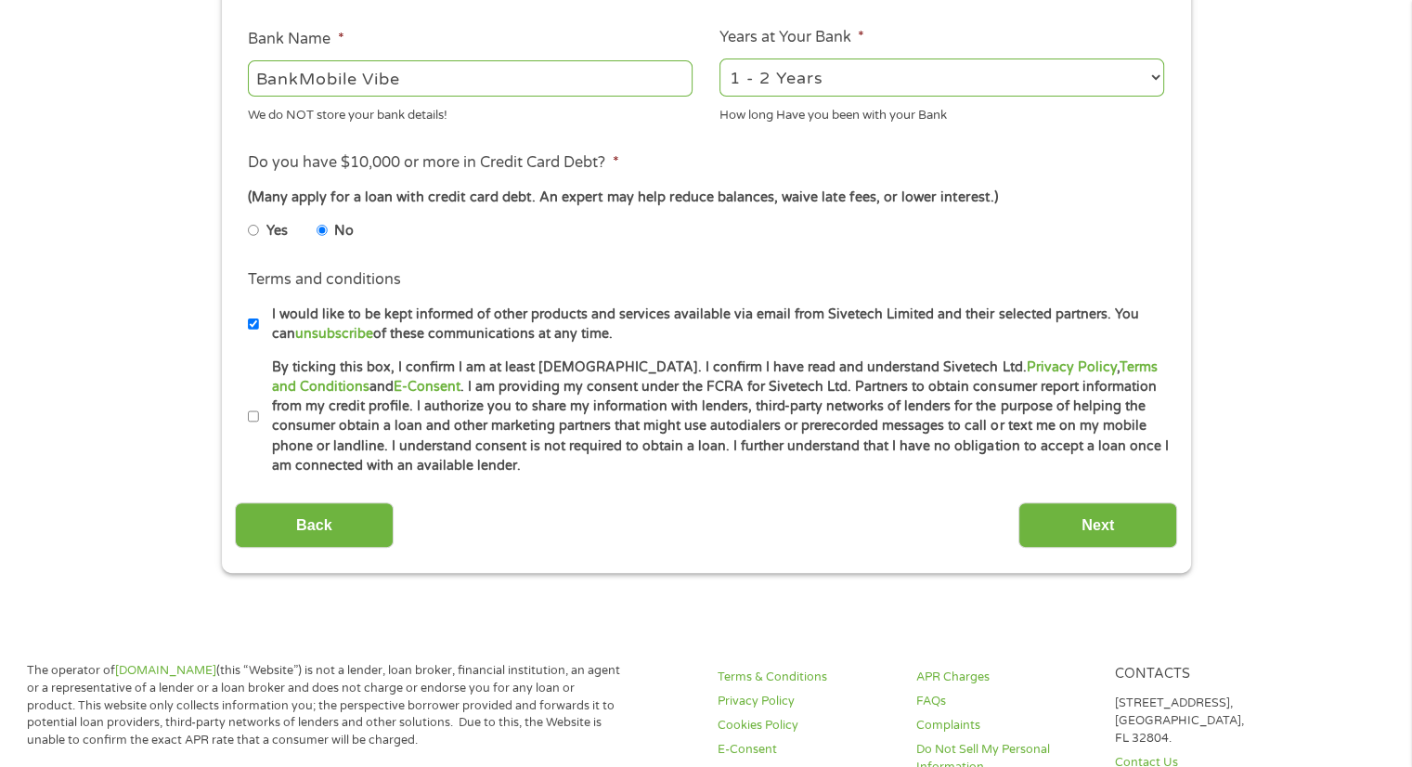
click at [257, 411] on input "By ticking this box, I confirm I am at least [DEMOGRAPHIC_DATA]. I confirm I ha…" at bounding box center [253, 417] width 11 height 30
checkbox input "true"
click at [256, 323] on input "I would like to be kept informed of other products and services available via e…" at bounding box center [253, 324] width 11 height 30
checkbox input "false"
click at [1095, 509] on input "Next" at bounding box center [1097, 524] width 159 height 45
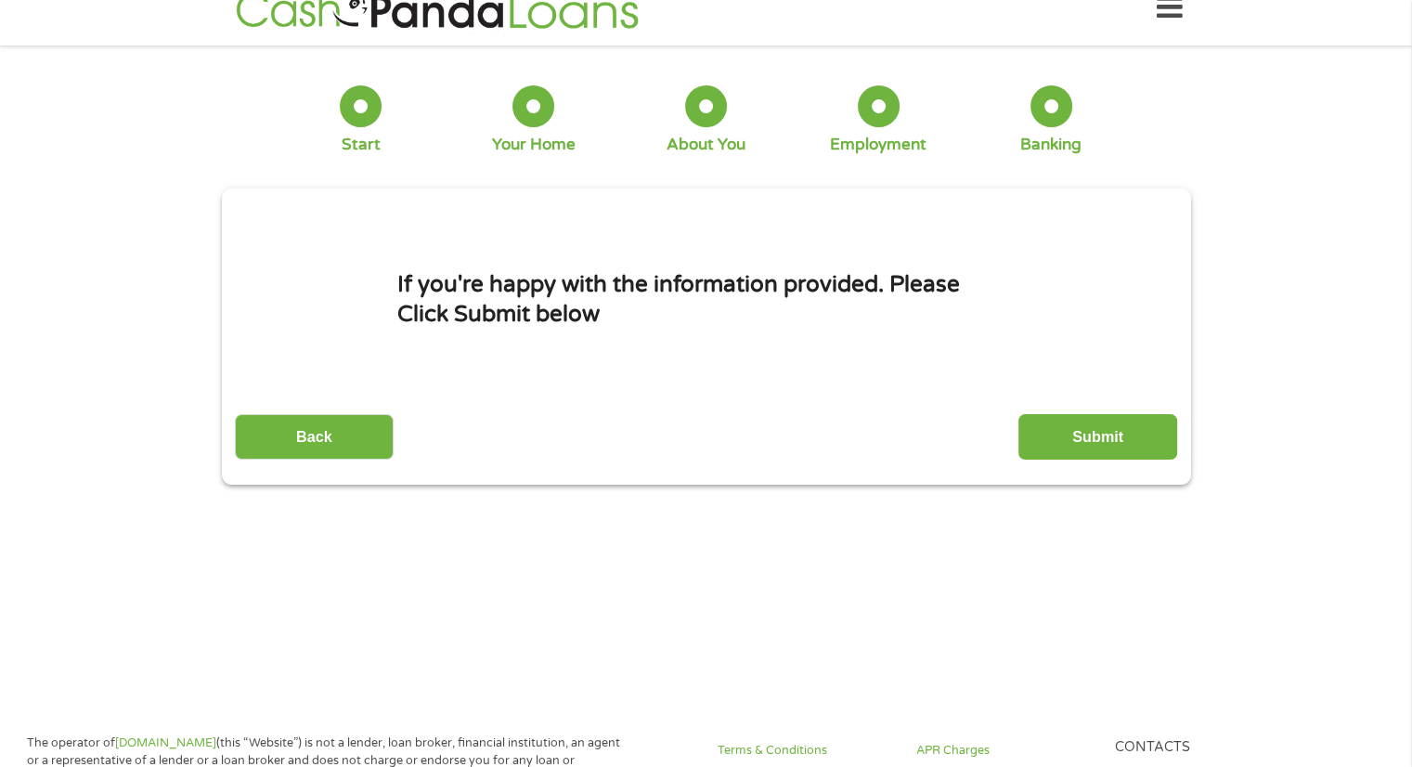
scroll to position [0, 0]
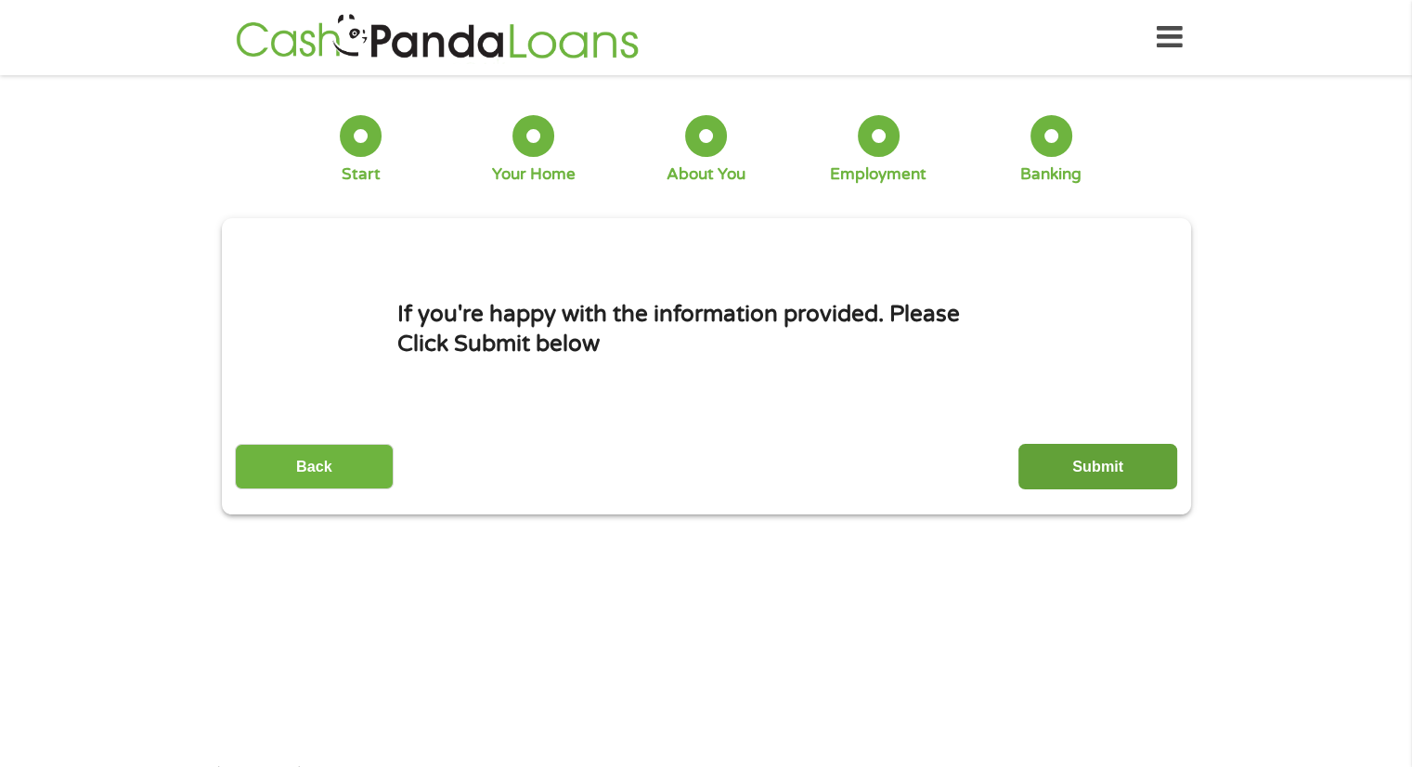
click at [1069, 477] on input "Submit" at bounding box center [1097, 466] width 159 height 45
